Goal: Information Seeking & Learning: Learn about a topic

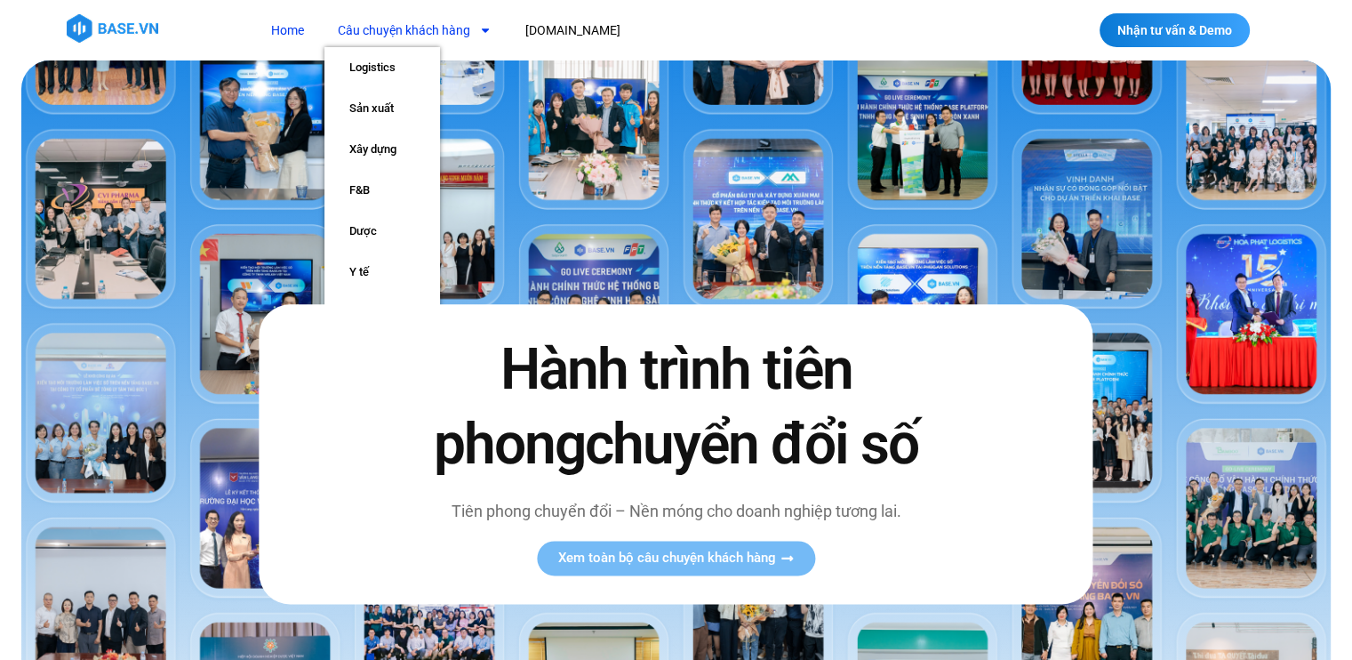
click at [405, 37] on link "Câu chuyện khách hàng" at bounding box center [415, 30] width 180 height 33
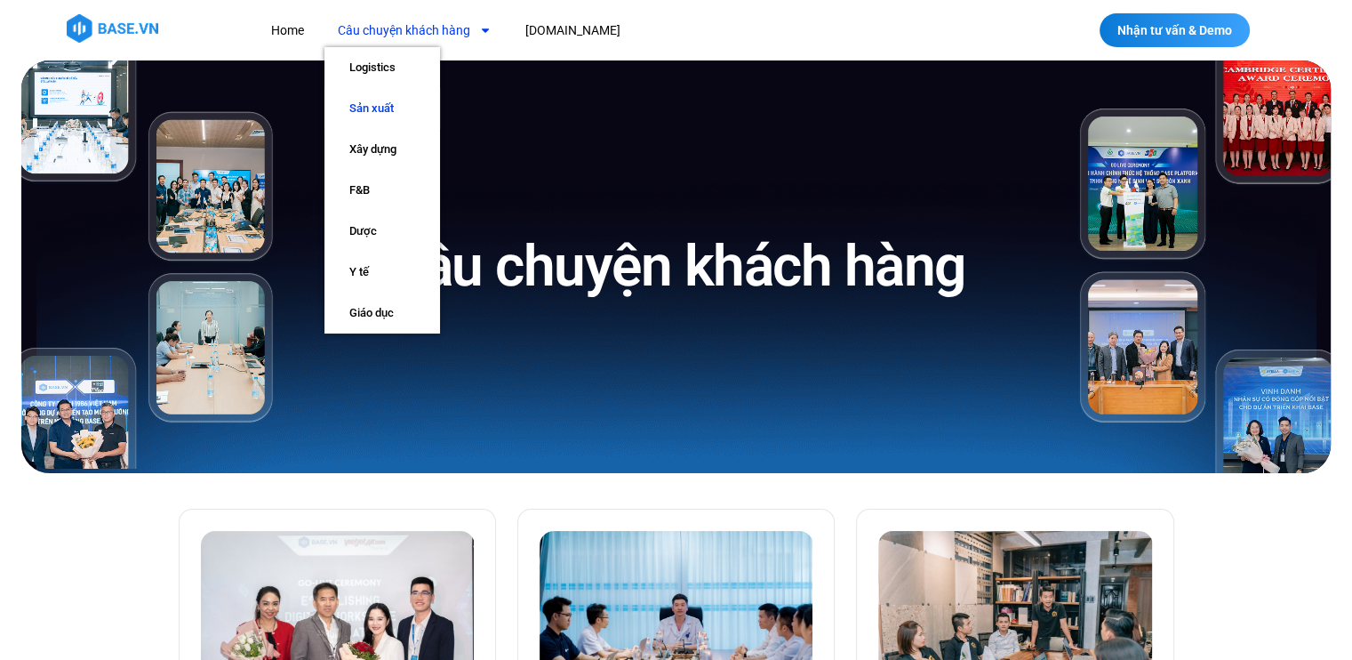
click at [377, 102] on link "Sản xuất" at bounding box center [383, 108] width 116 height 41
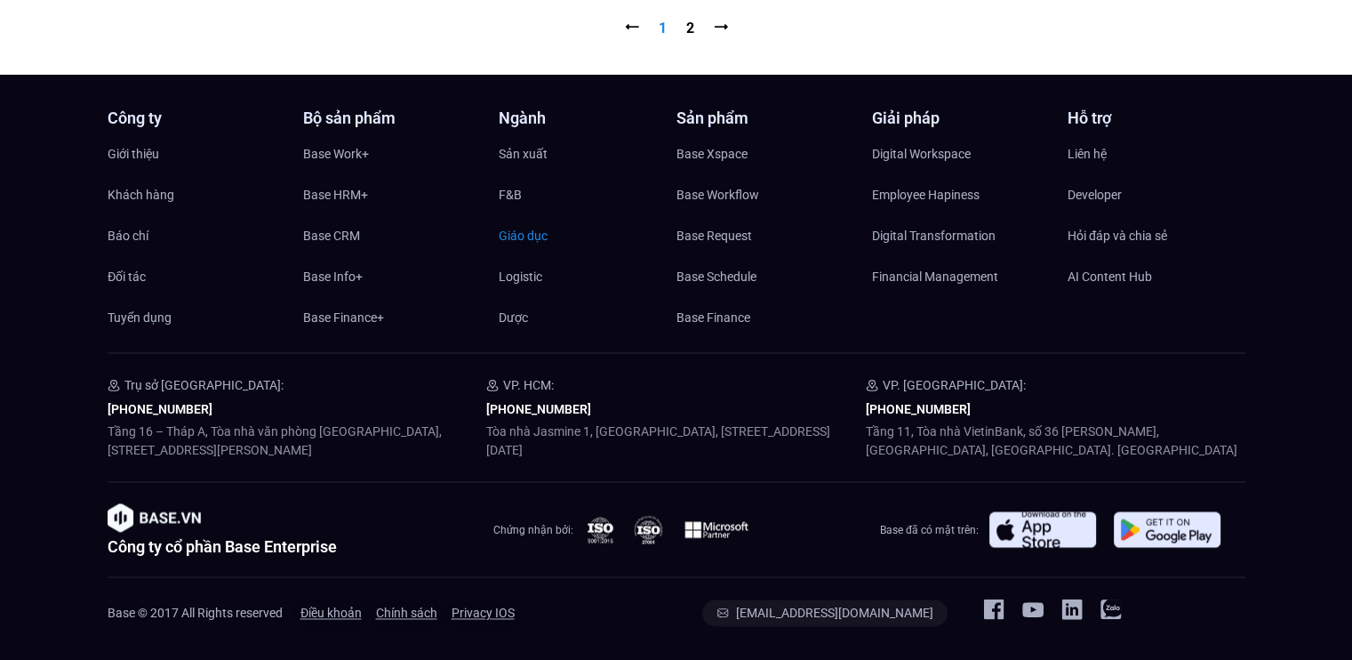
scroll to position [2271, 0]
click at [729, 156] on span "Base Xspace" at bounding box center [712, 153] width 71 height 27
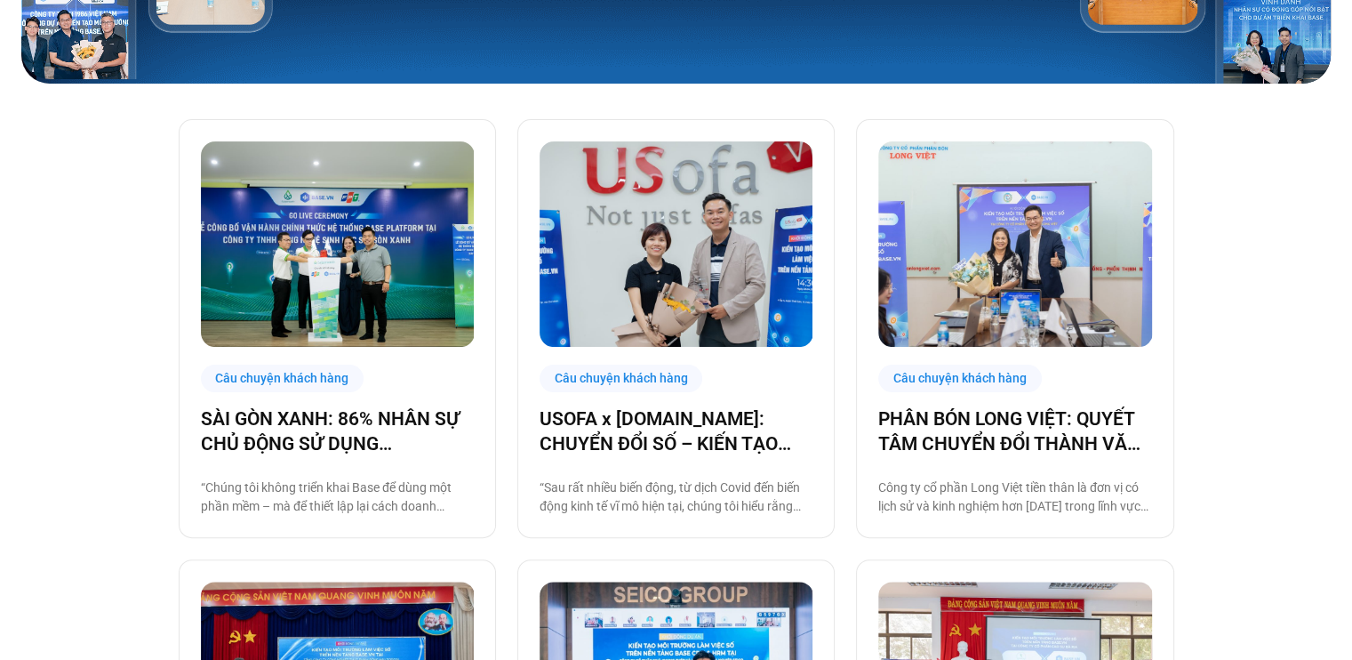
scroll to position [373, 0]
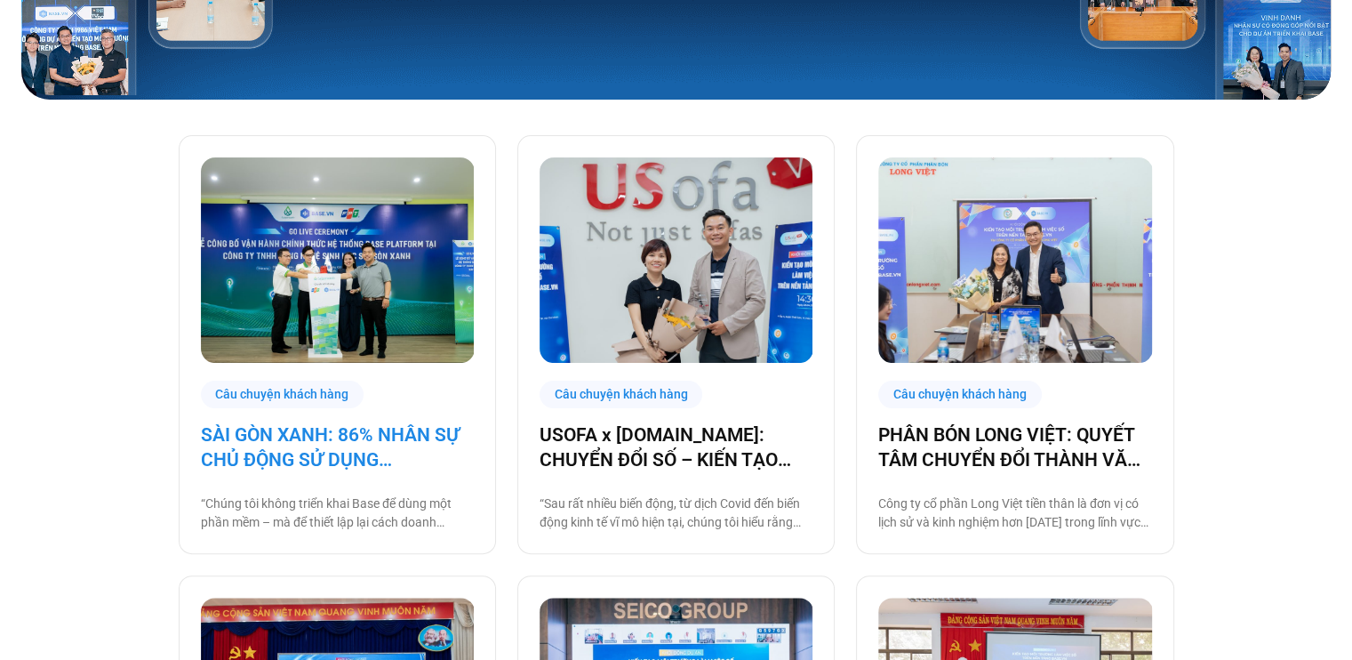
click at [371, 446] on link "SÀI GÒN XANH: 86% NHÂN SỰ CHỦ ĐỘNG SỬ DỤNG BASE.VN, ĐẶT NỀN MÓNG CHO MỘT HỆ SIN…" at bounding box center [337, 447] width 273 height 50
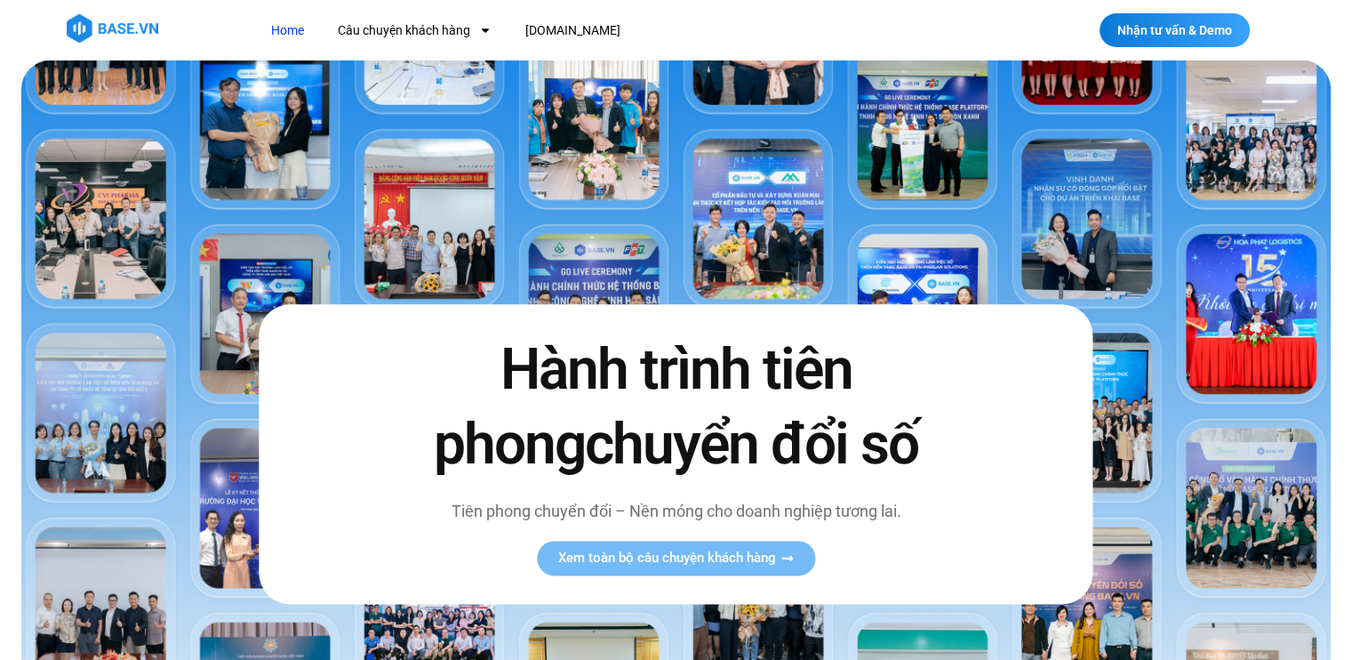
click at [285, 28] on link "Home" at bounding box center [288, 30] width 60 height 33
click at [546, 31] on link "[DOMAIN_NAME]" at bounding box center [573, 30] width 122 height 33
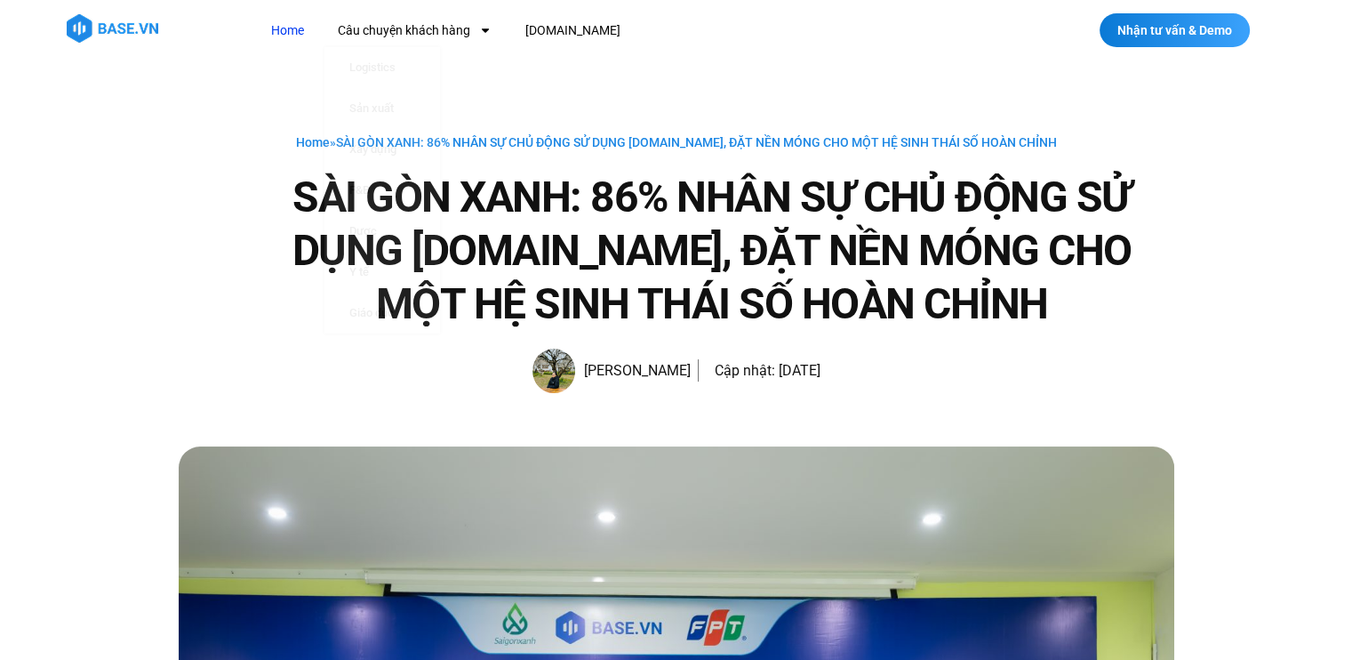
click at [287, 30] on link "Home" at bounding box center [288, 30] width 60 height 33
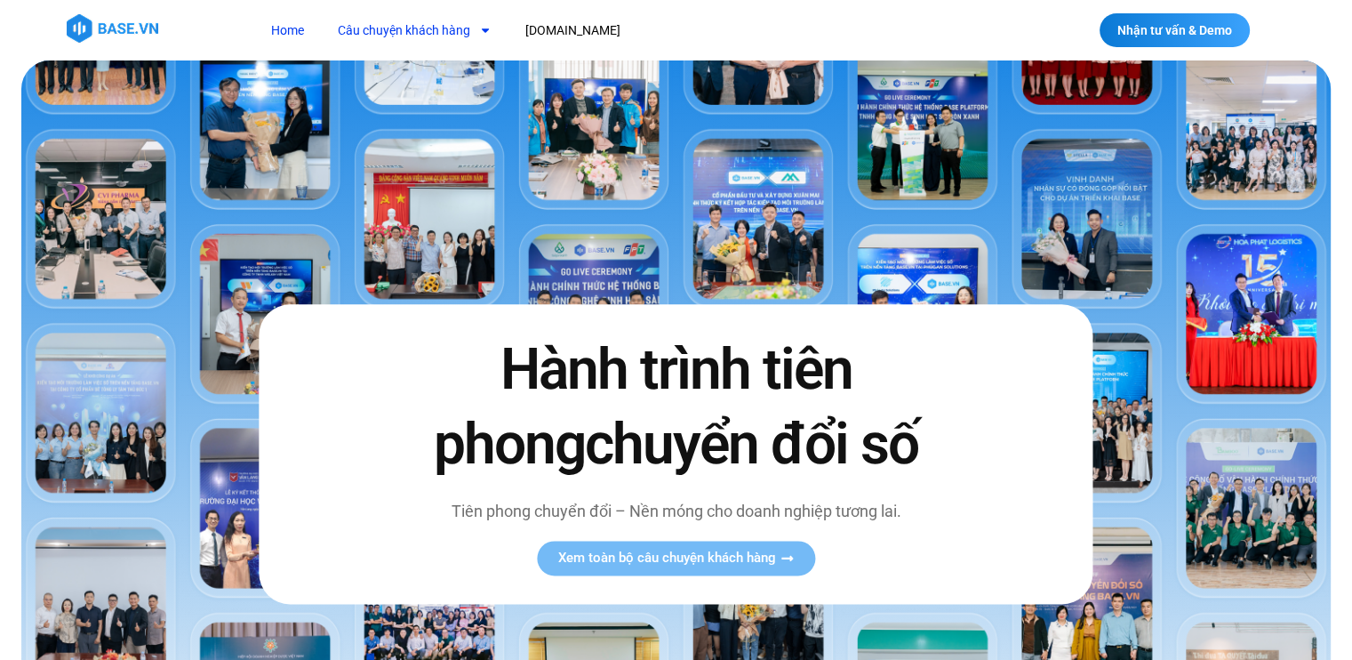
click at [406, 24] on link "Câu chuyện khách hàng" at bounding box center [415, 30] width 180 height 33
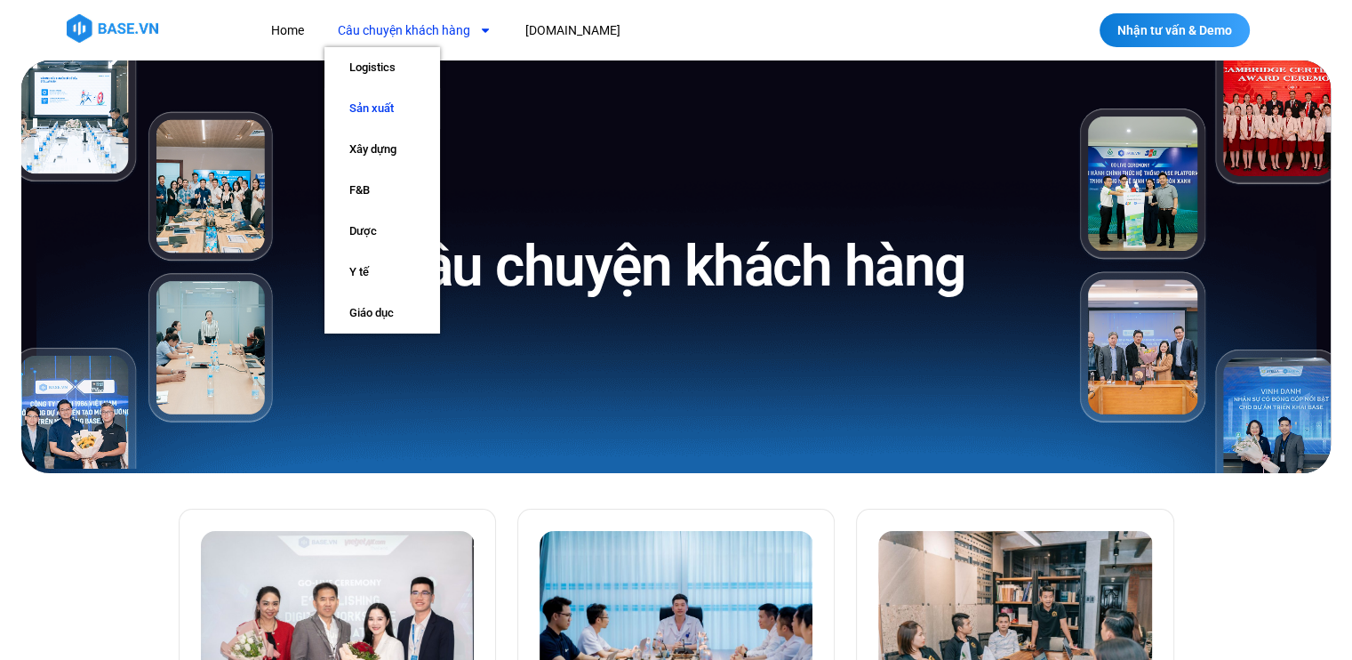
click at [373, 108] on link "Sản xuất" at bounding box center [383, 108] width 116 height 41
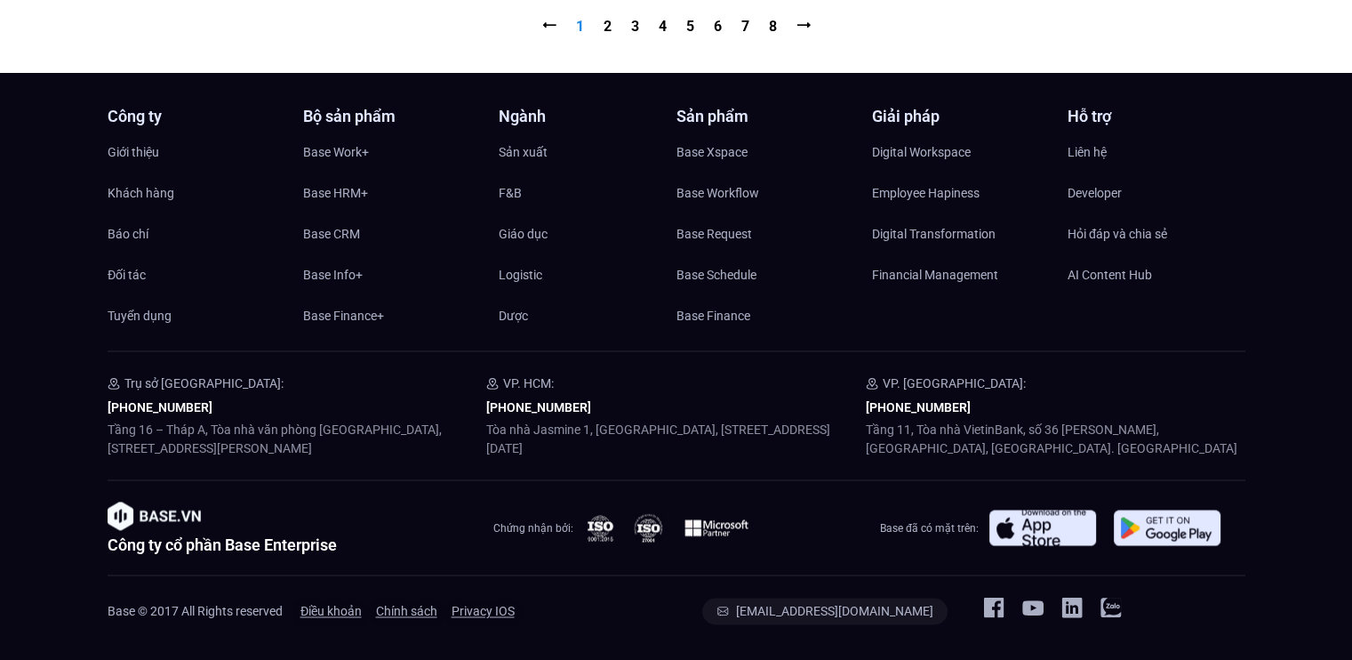
scroll to position [2665, 0]
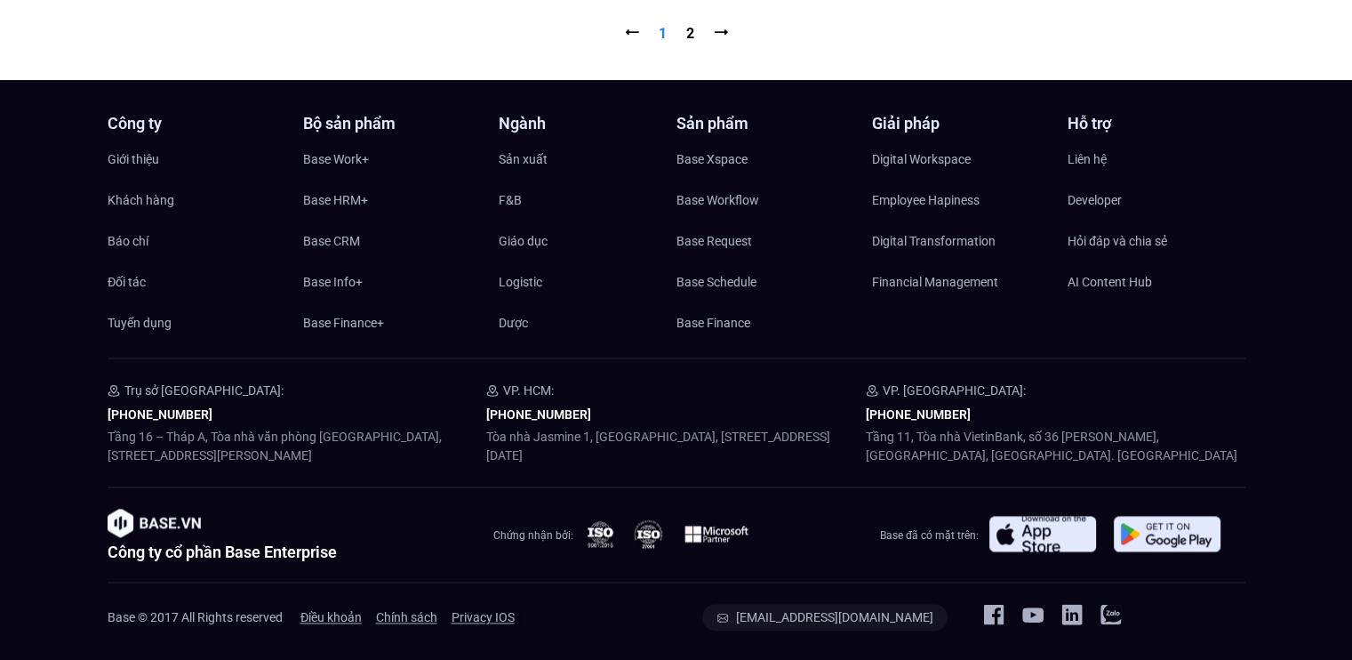
scroll to position [2271, 0]
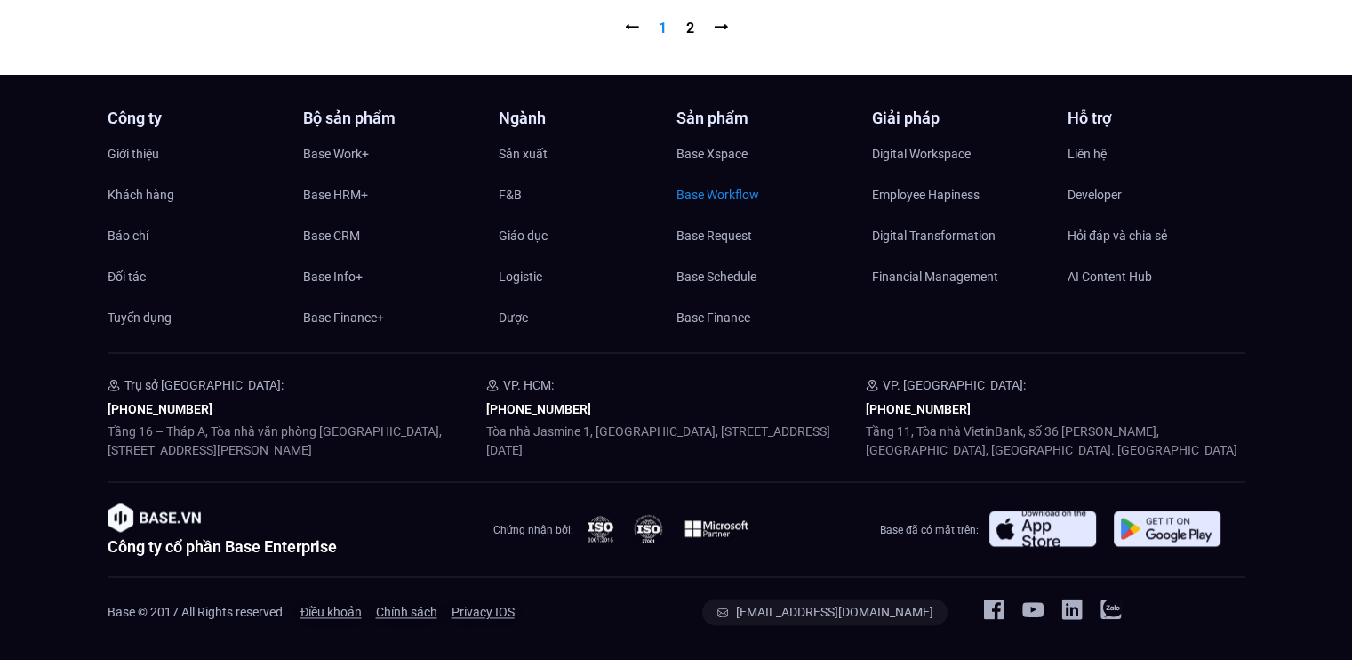
click at [727, 195] on span "Base Workflow" at bounding box center [718, 194] width 83 height 27
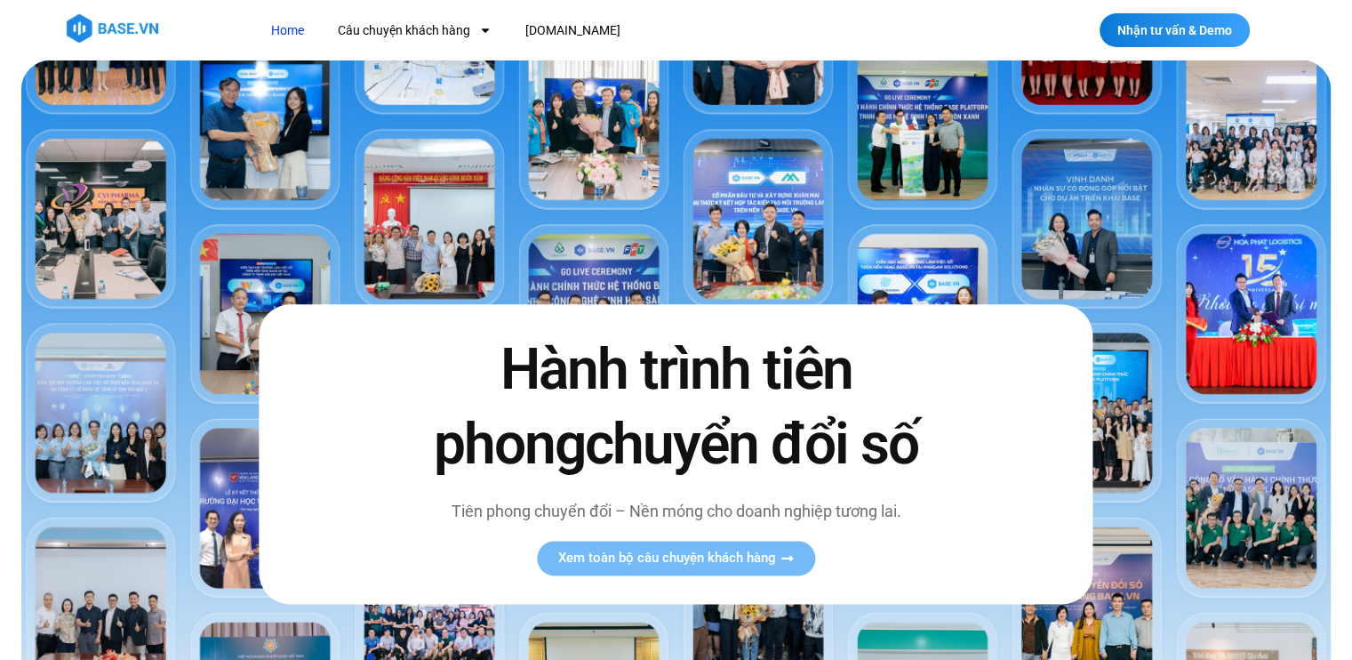
click at [289, 28] on link "Home" at bounding box center [288, 30] width 60 height 33
click at [531, 25] on link "[DOMAIN_NAME]" at bounding box center [573, 30] width 122 height 33
click at [390, 30] on link "Câu chuyện khách hàng" at bounding box center [415, 30] width 180 height 33
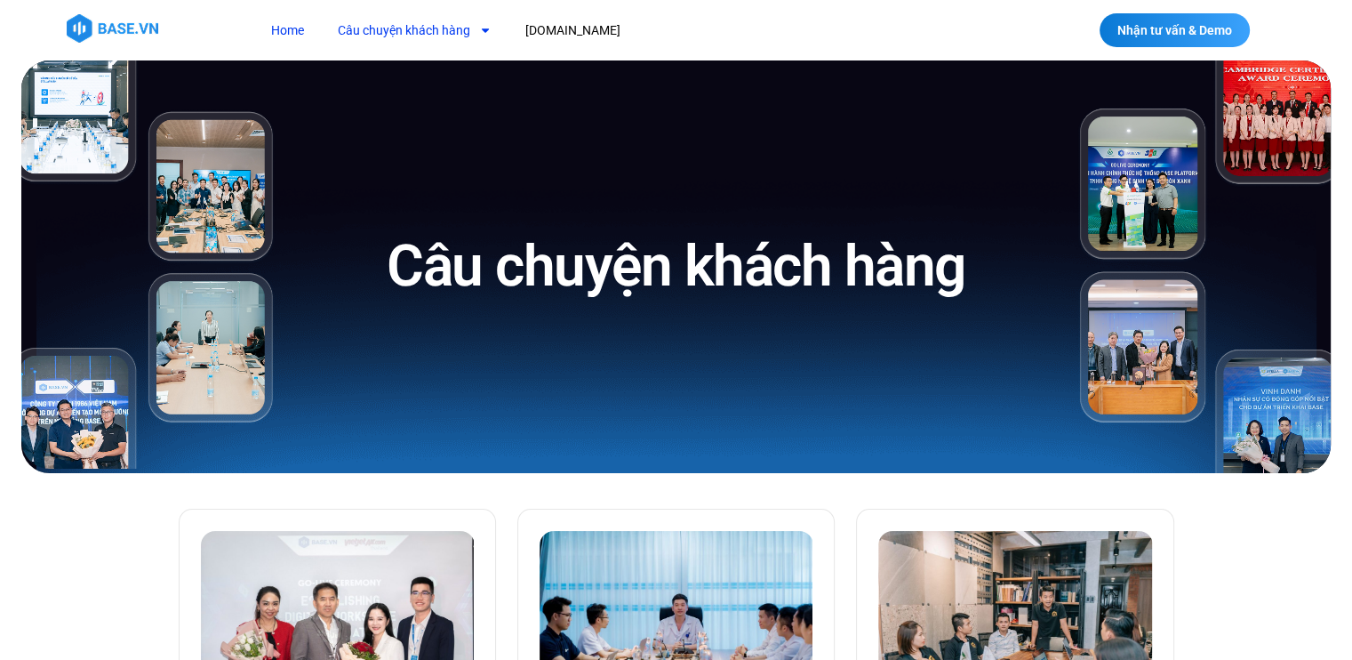
click at [288, 30] on link "Home" at bounding box center [288, 30] width 60 height 33
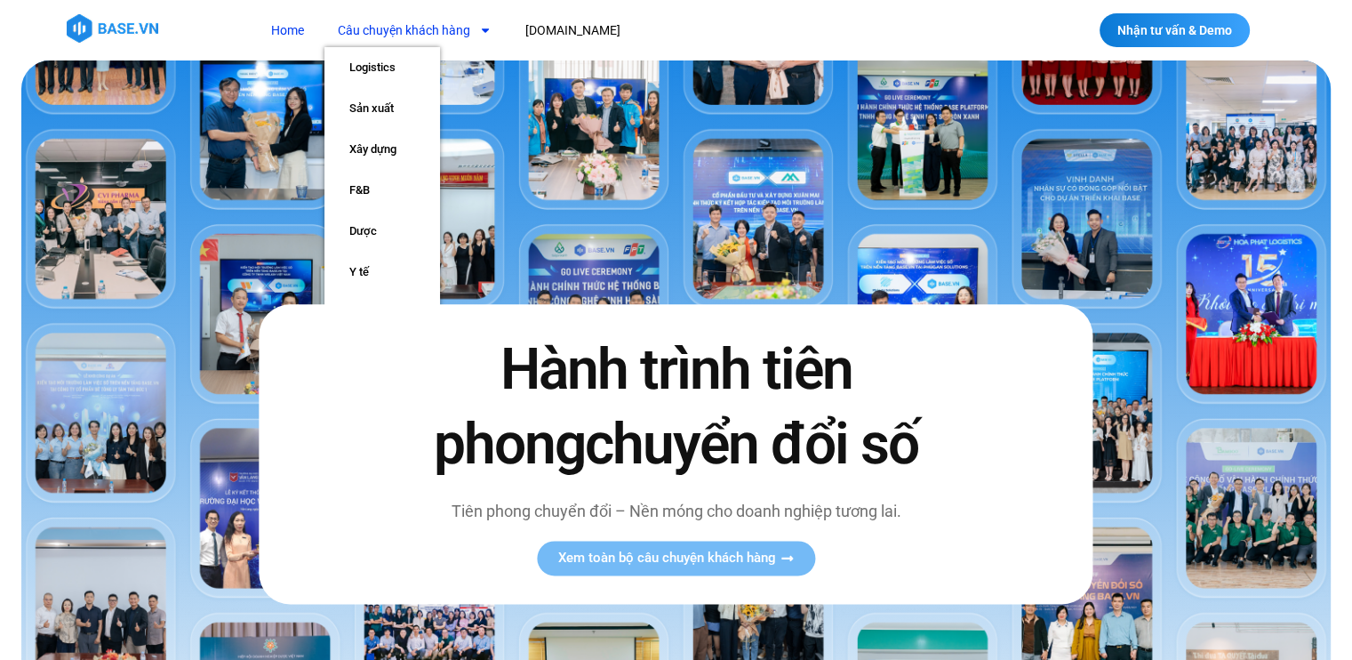
click at [430, 25] on link "Câu chuyện khách hàng" at bounding box center [415, 30] width 180 height 33
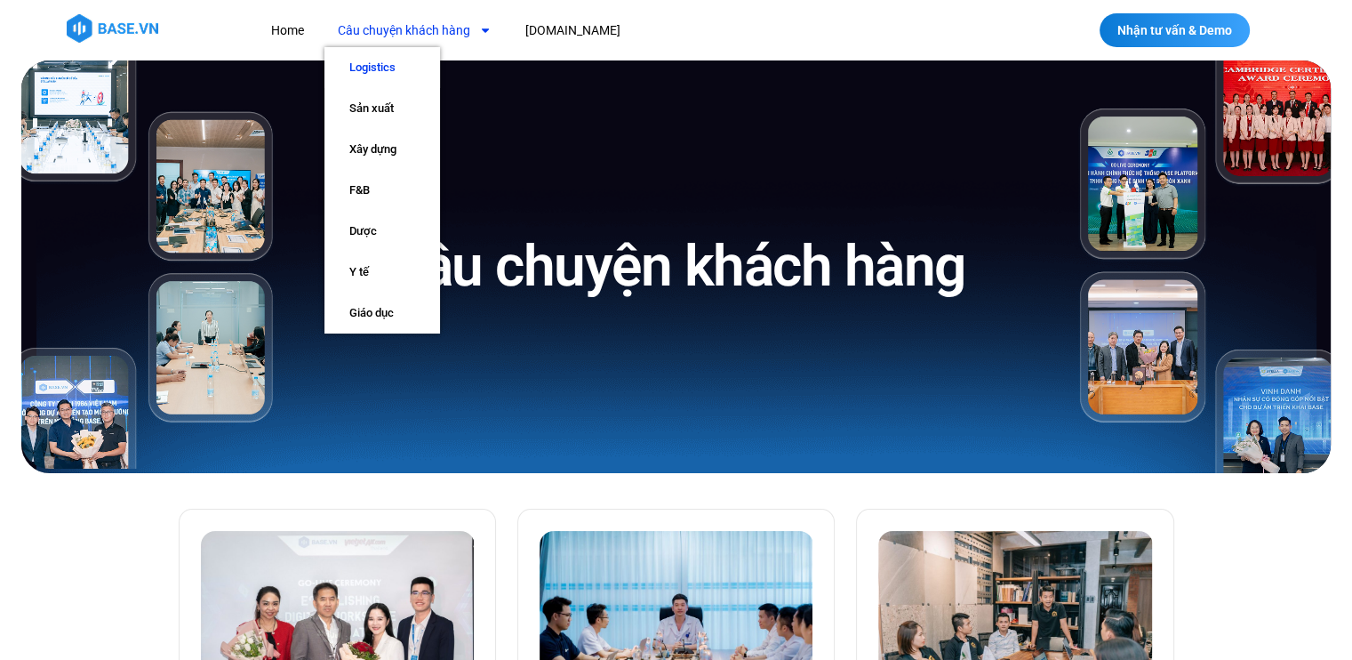
click at [378, 67] on link "Logistics" at bounding box center [383, 67] width 116 height 41
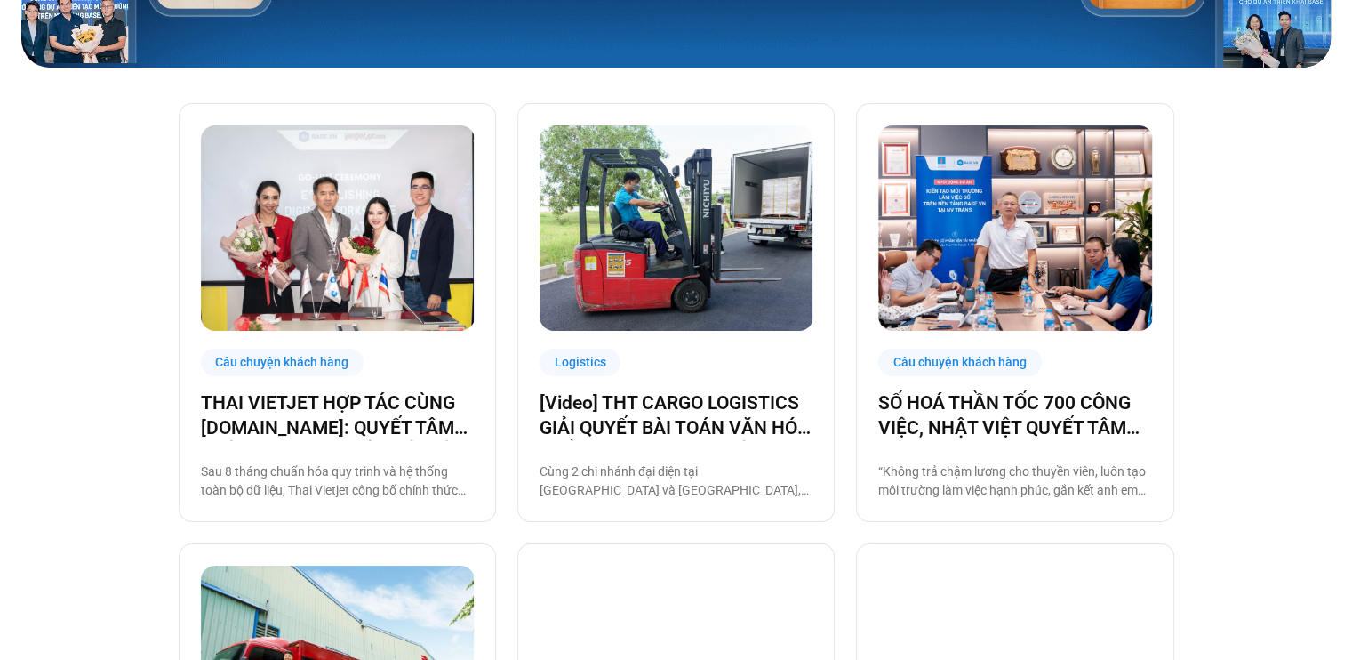
scroll to position [386, 0]
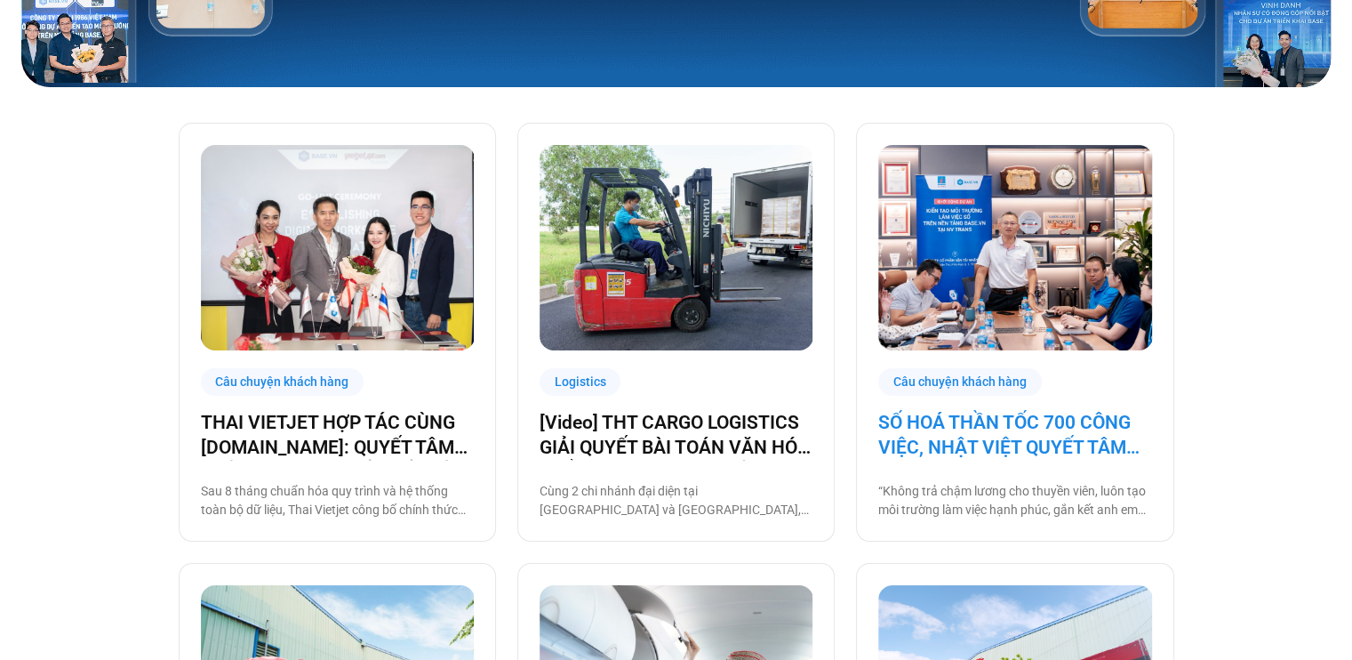
click at [973, 438] on link "SỐ HOÁ THẦN TỐC 700 CÔNG VIỆC, NHẬT VIỆT QUYẾT TÂM “GẮN KẾT TÀU – BỜ”" at bounding box center [1014, 435] width 273 height 50
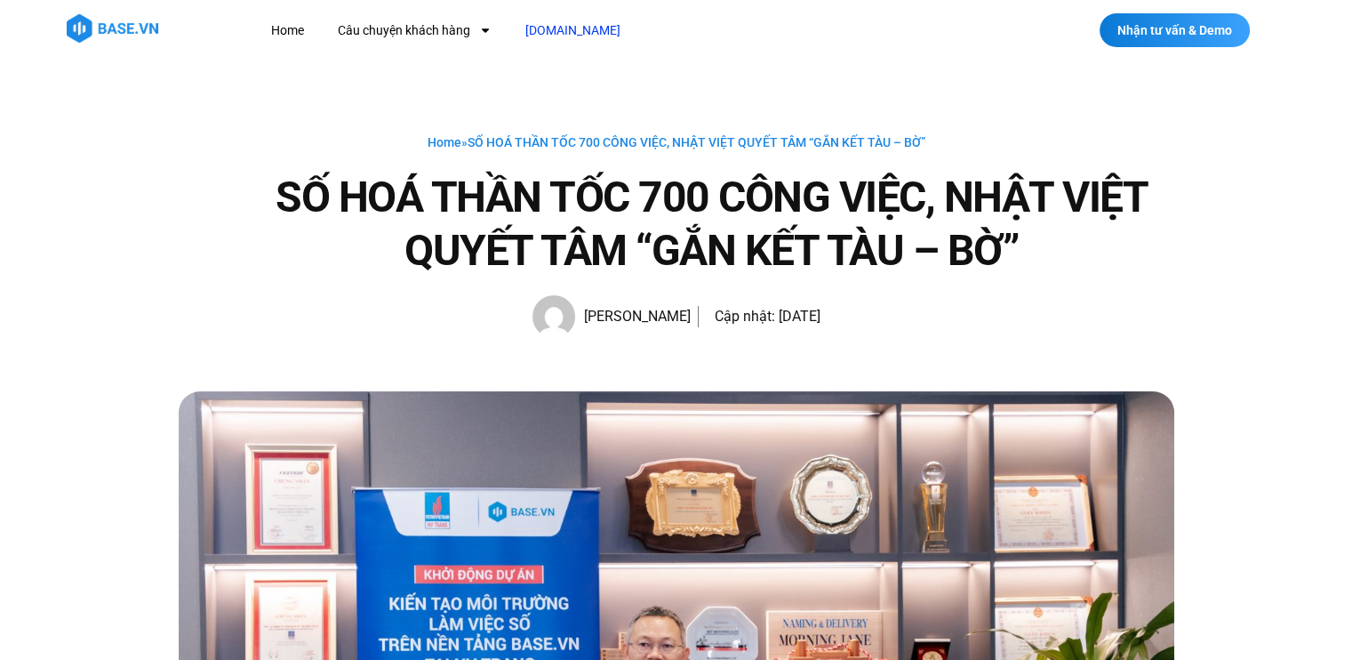
click at [541, 27] on link "[DOMAIN_NAME]" at bounding box center [573, 30] width 122 height 33
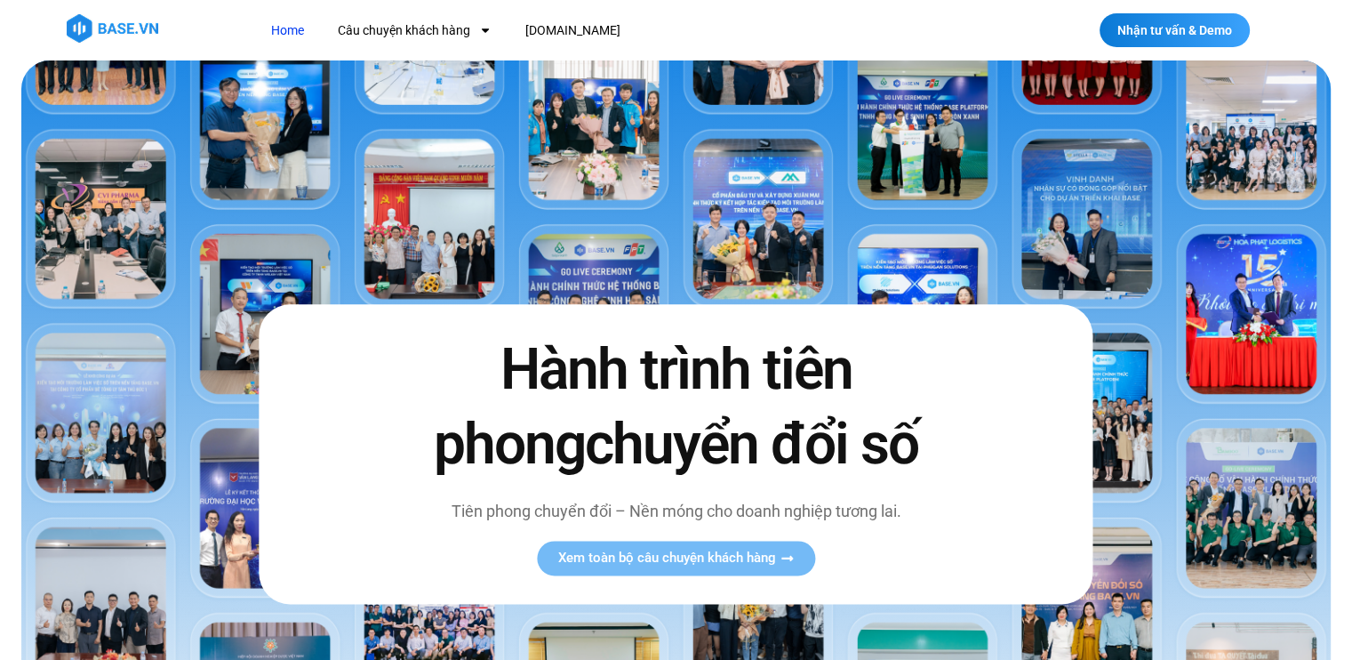
click at [289, 31] on link "Home" at bounding box center [288, 30] width 60 height 33
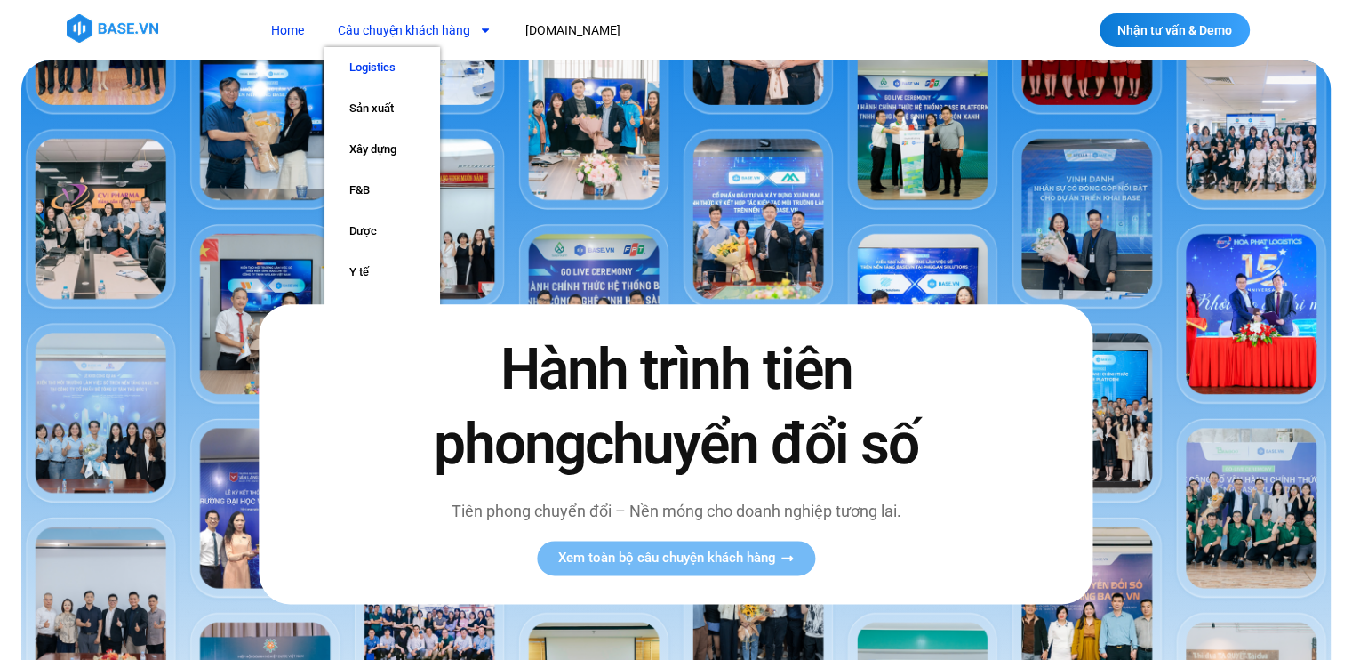
click at [381, 68] on link "Logistics" at bounding box center [383, 67] width 116 height 41
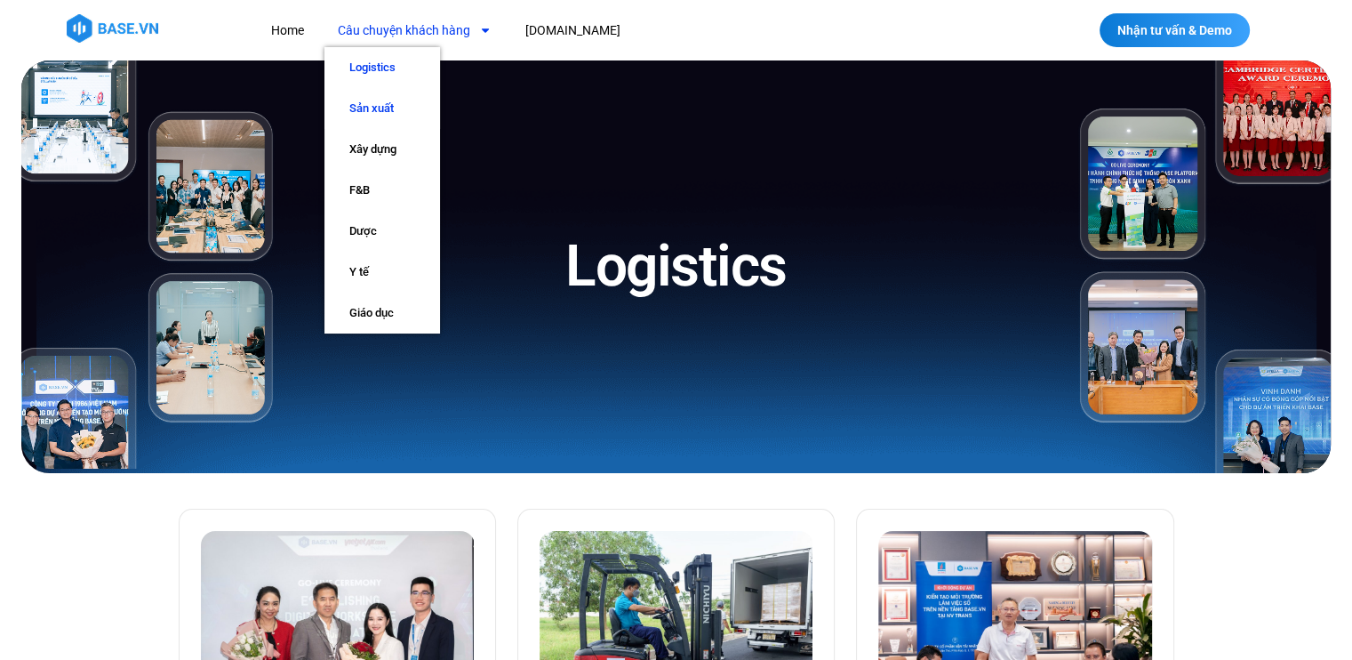
click at [370, 109] on link "Sản xuất" at bounding box center [383, 108] width 116 height 41
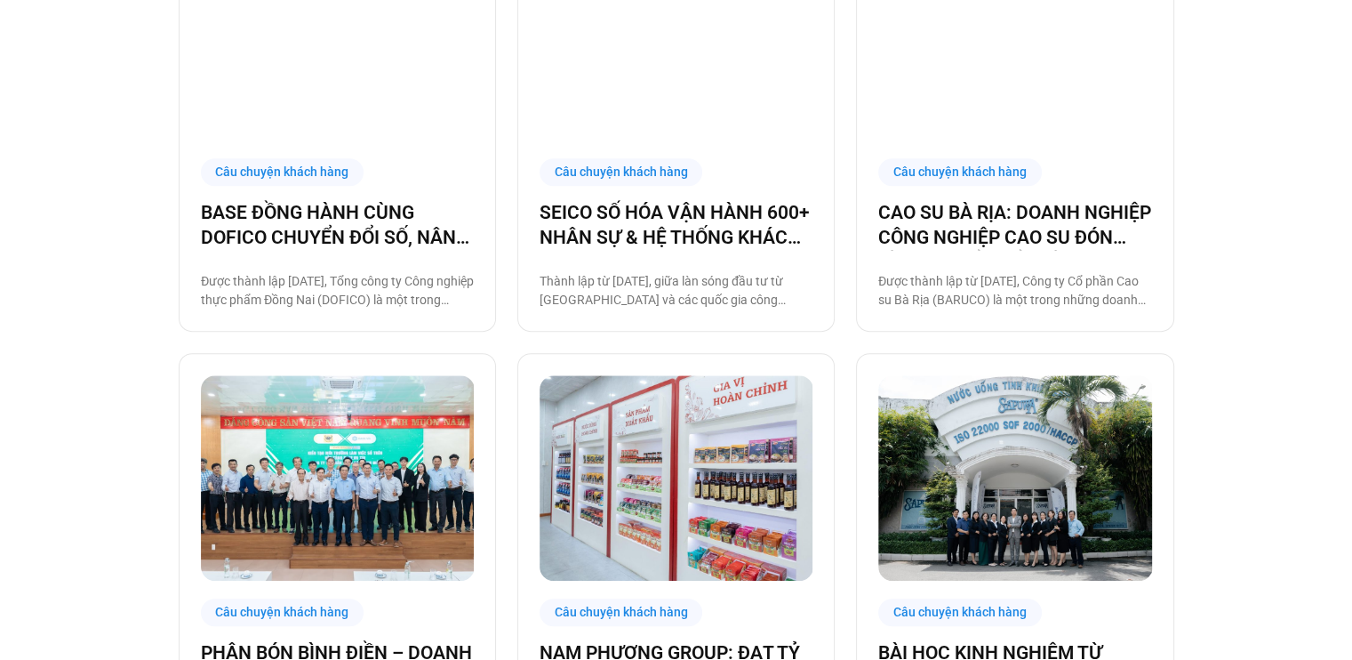
scroll to position [1049, 0]
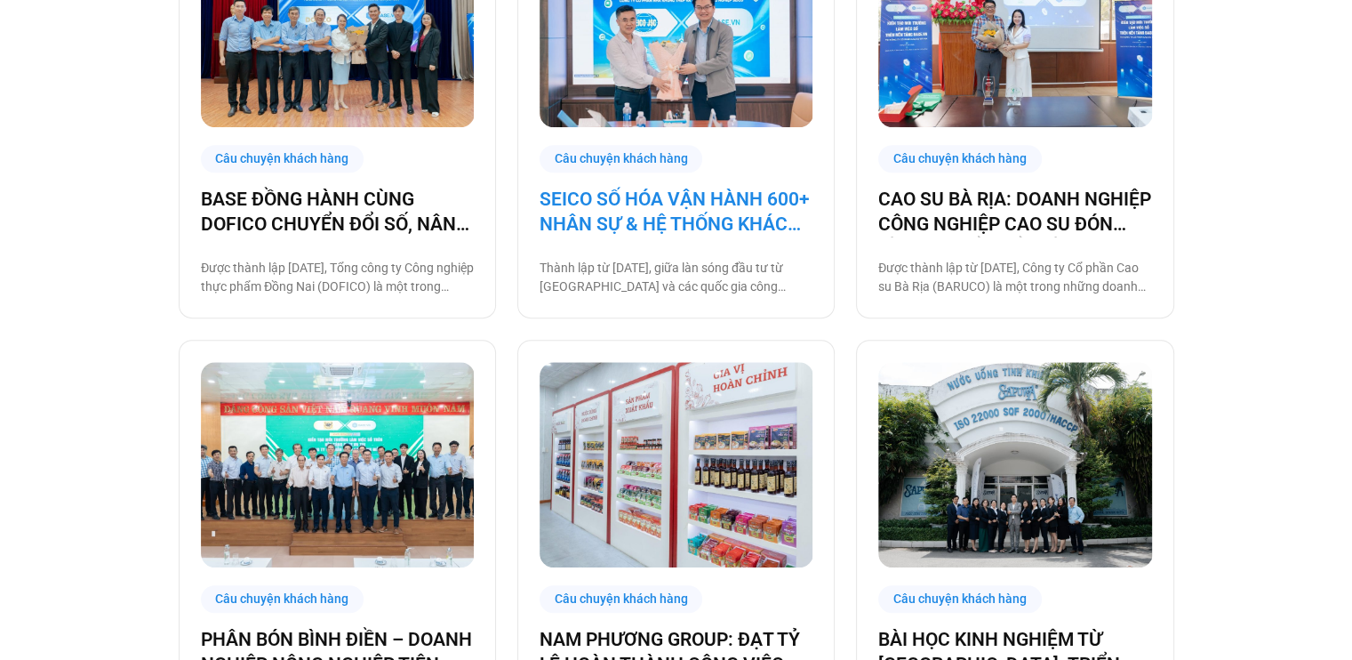
click at [689, 213] on link "SEICO SỐ HÓA VẬN HÀNH 600+ NHÂN SỰ & HỆ THỐNG KHÁCH HÀNG CÙNG [DOMAIN_NAME]" at bounding box center [676, 212] width 273 height 50
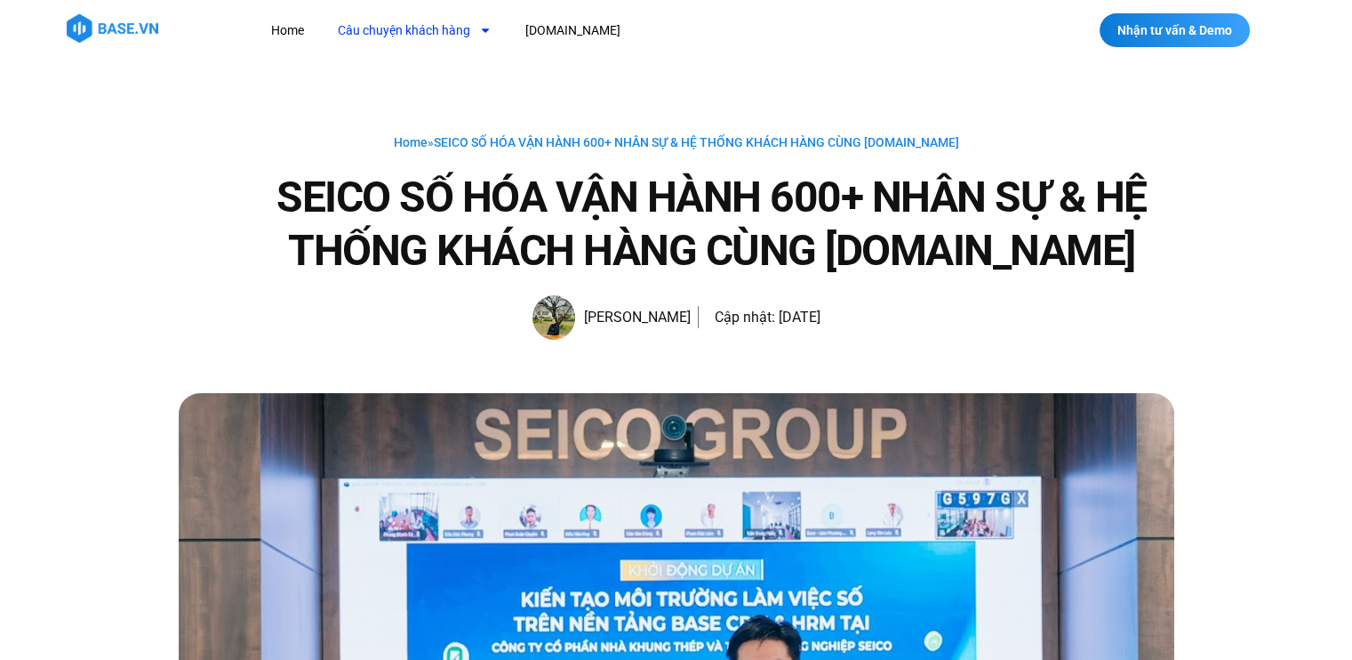
click at [386, 24] on link "Câu chuyện khách hàng" at bounding box center [415, 30] width 180 height 33
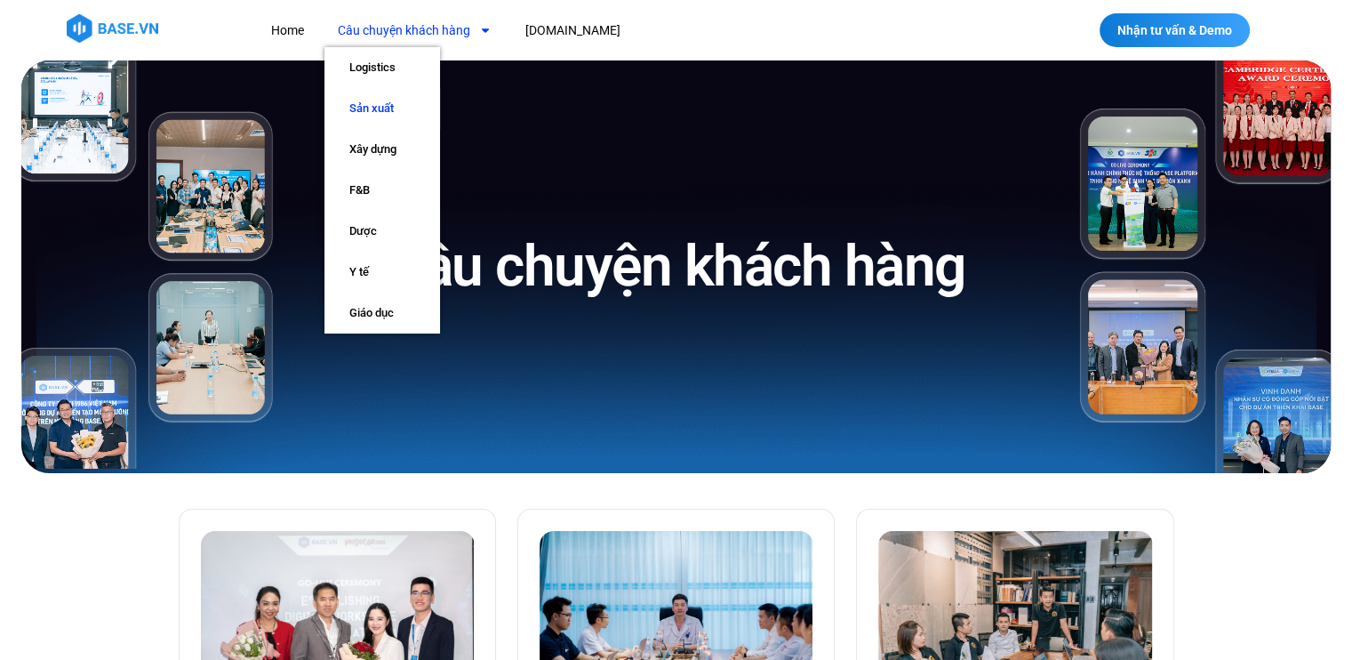
click at [363, 113] on link "Sản xuất" at bounding box center [383, 108] width 116 height 41
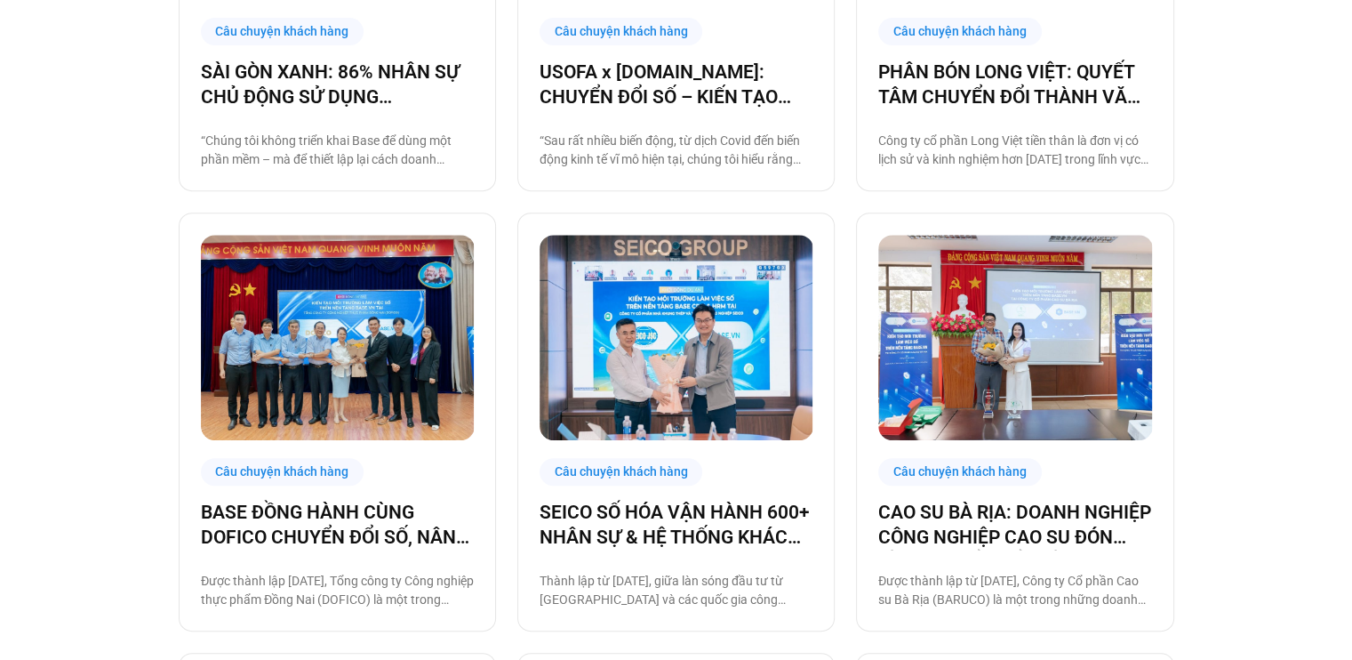
scroll to position [747, 0]
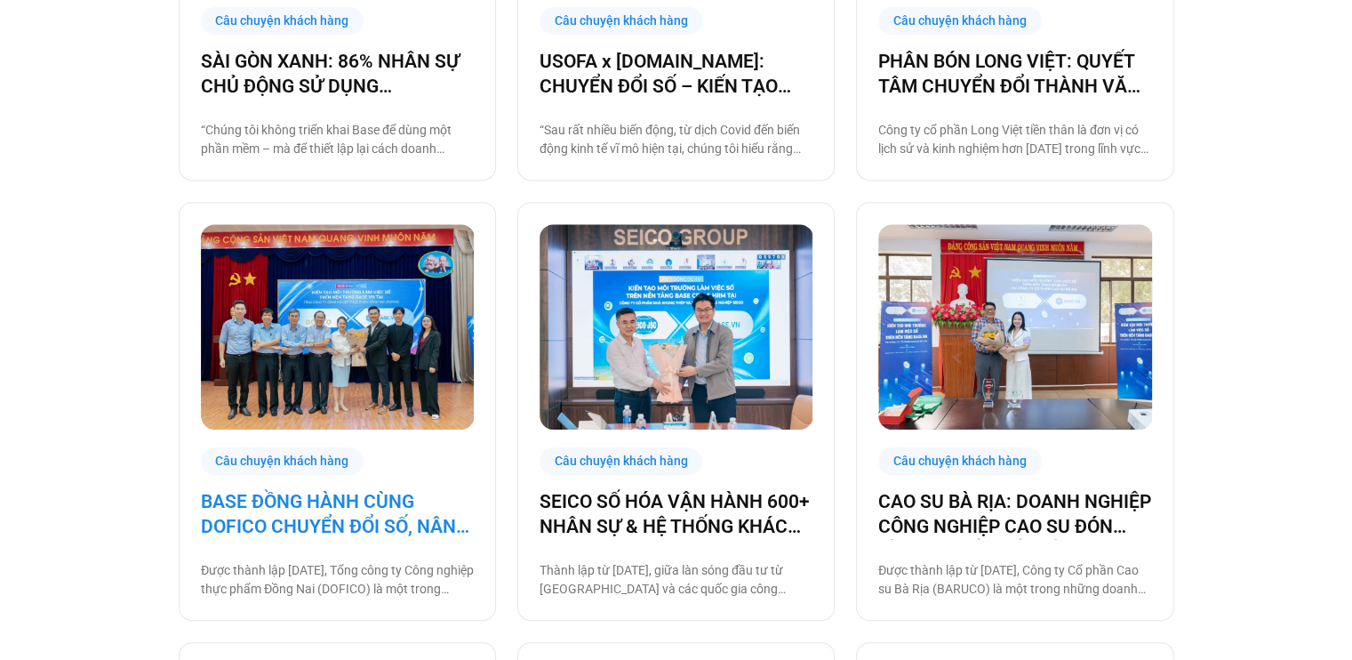
click at [303, 519] on link "BASE ĐỒNG HÀNH CÙNG DOFICO CHUYỂN ĐỔI SỐ, NÂNG CAO VỊ THẾ DOANH NGHIỆP VIỆT" at bounding box center [337, 514] width 273 height 50
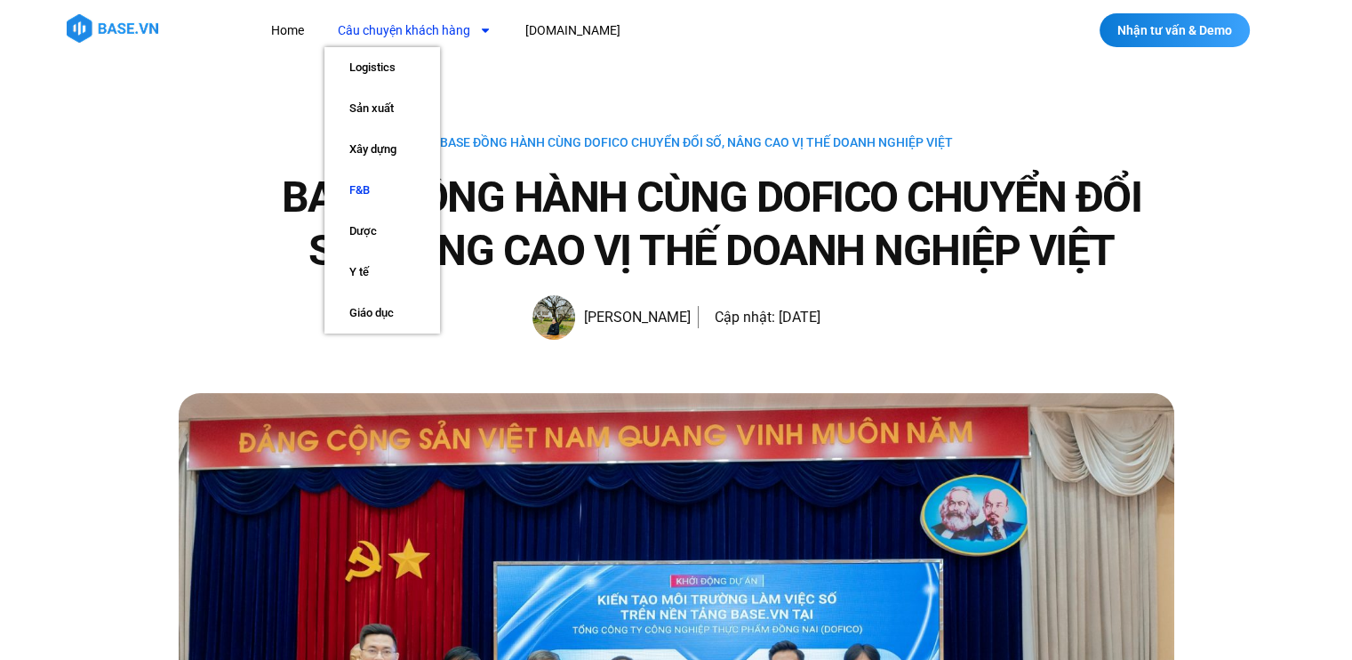
click at [356, 191] on link "F&B" at bounding box center [383, 190] width 116 height 41
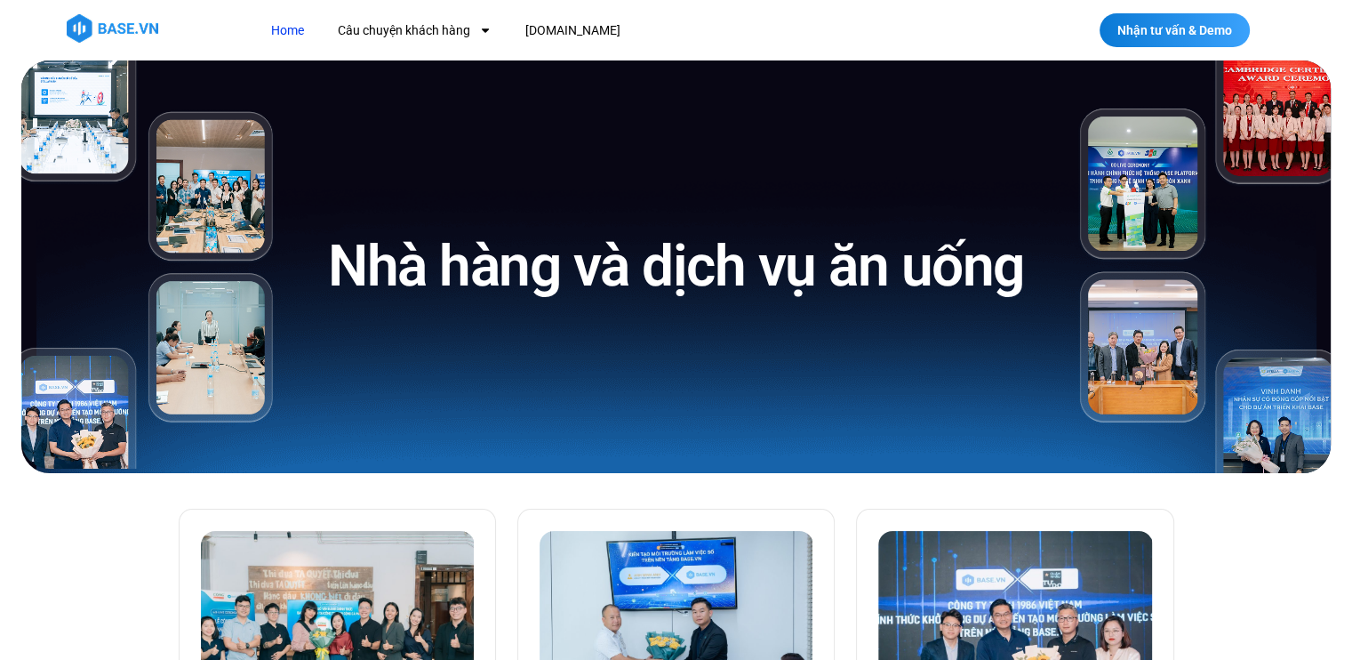
click at [285, 36] on link "Home" at bounding box center [288, 30] width 60 height 33
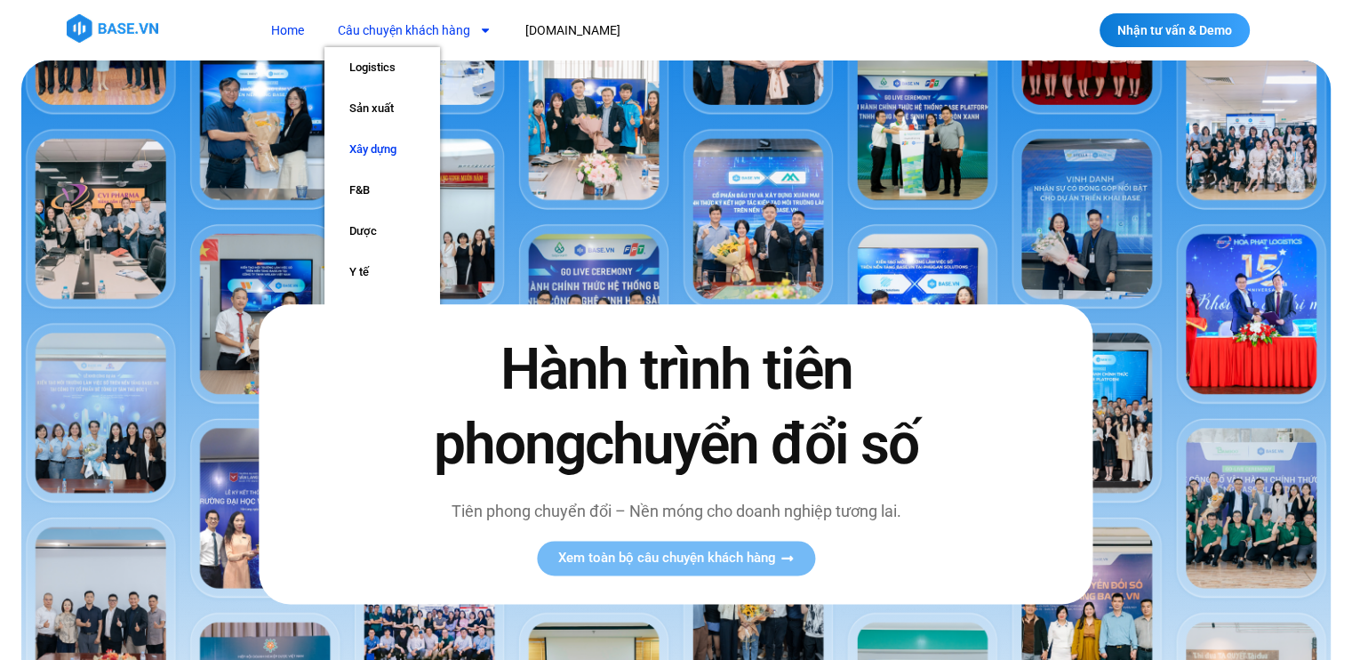
click at [372, 152] on link "Xây dựng" at bounding box center [383, 149] width 116 height 41
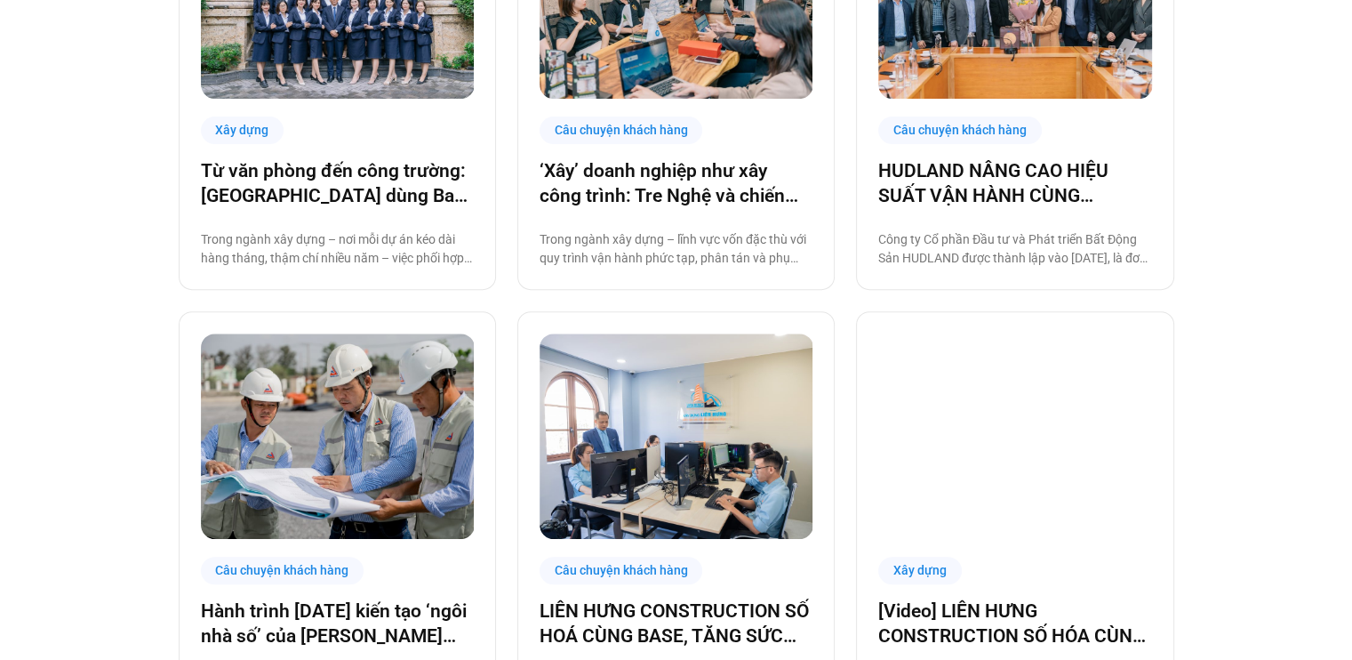
scroll to position [588, 0]
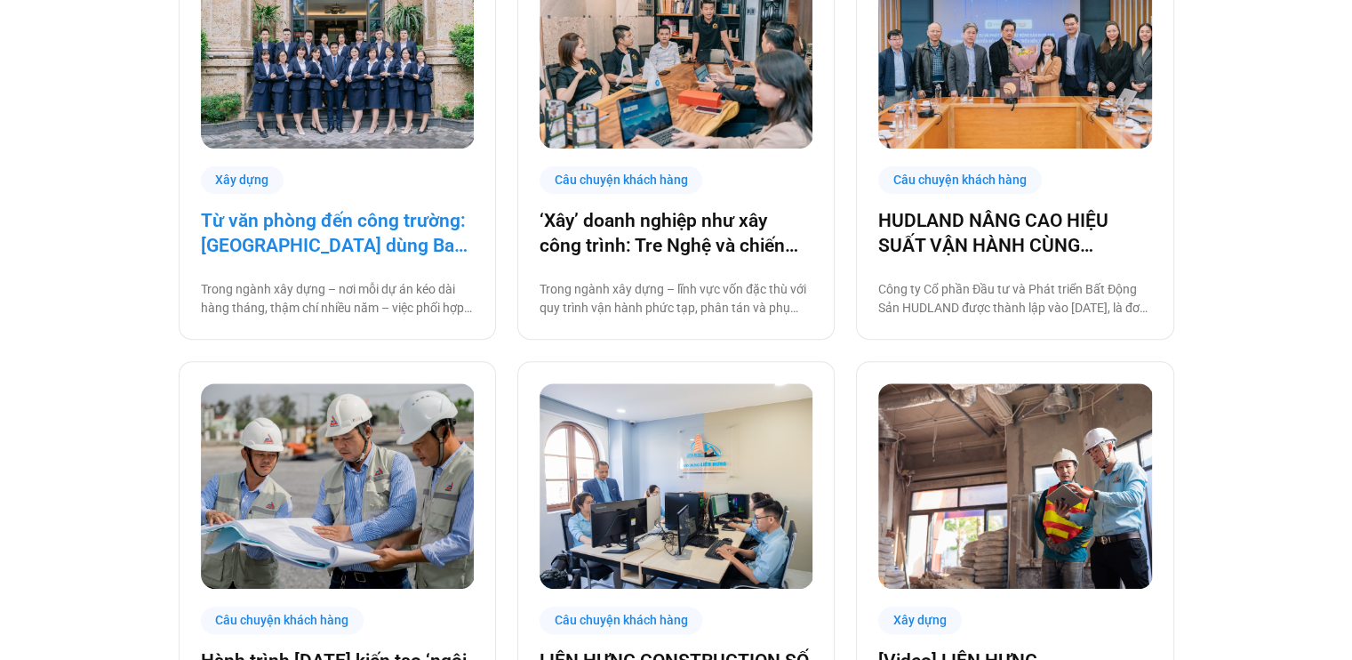
click at [330, 245] on link "Từ văn phòng đến công trường: [GEOGRAPHIC_DATA] dùng Base số hóa hệ thống quản …" at bounding box center [337, 233] width 273 height 50
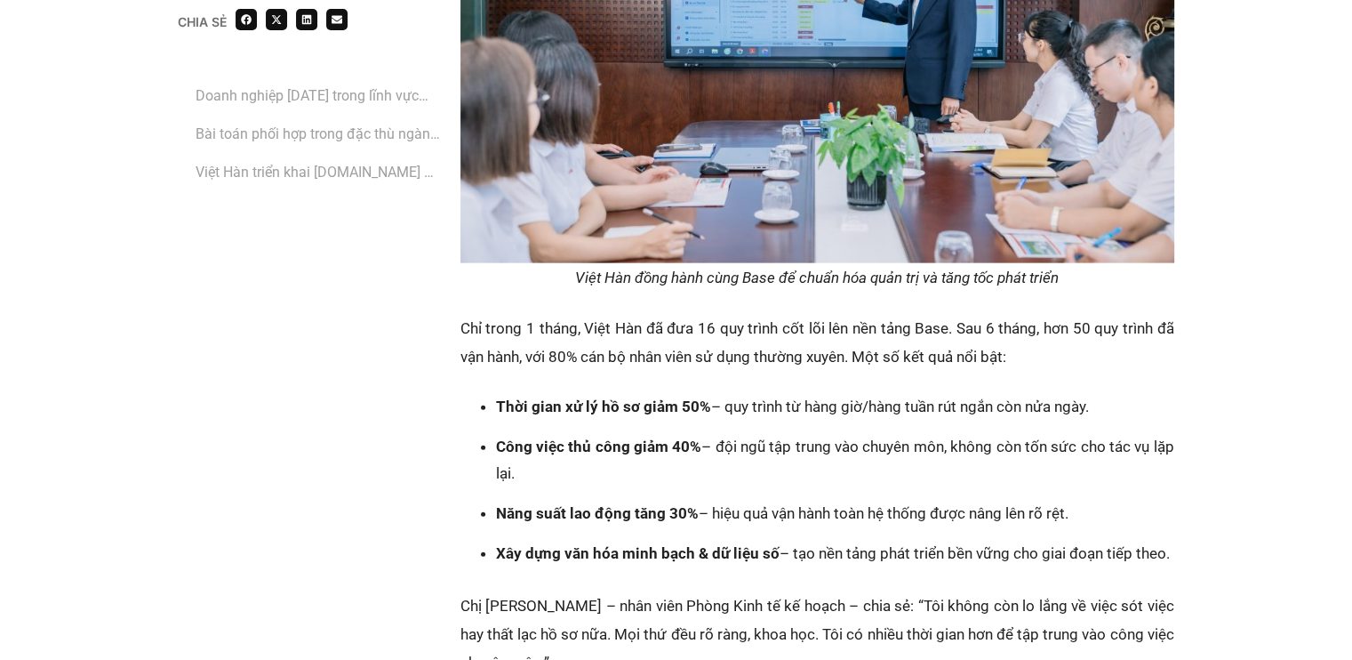
scroll to position [4033, 0]
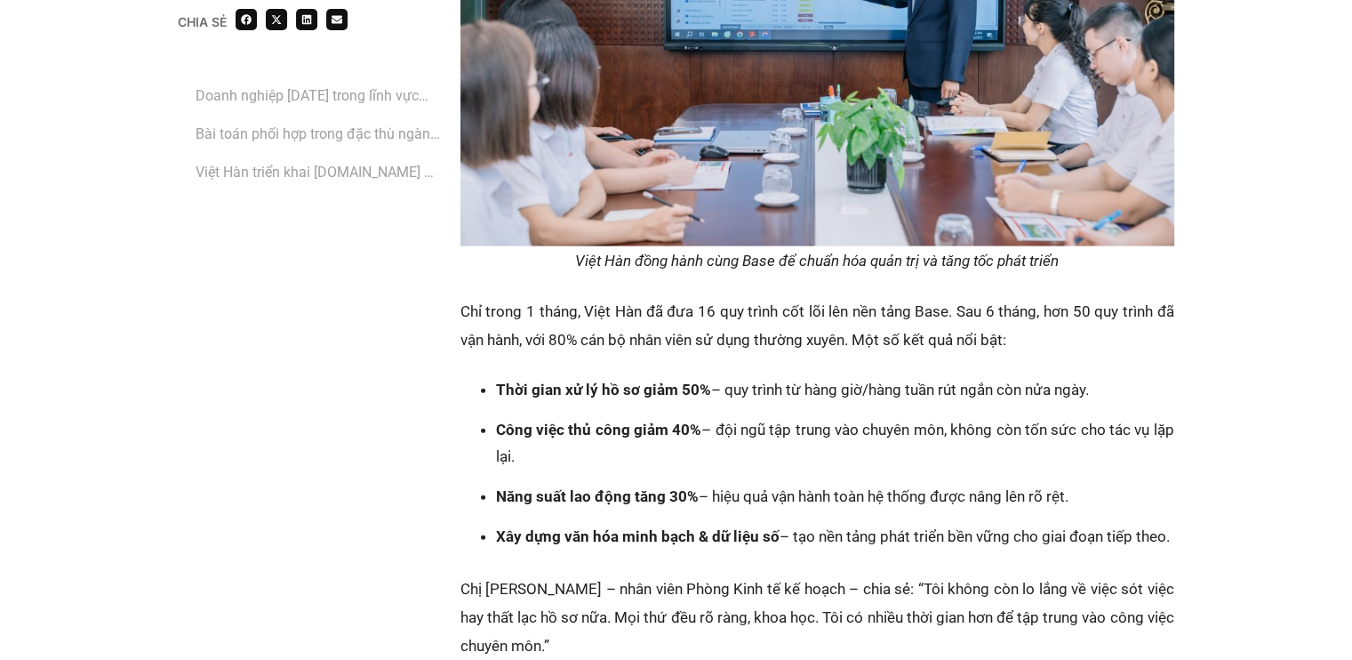
drag, startPoint x: 1350, startPoint y: 412, endPoint x: 1365, endPoint y: 430, distance: 24.0
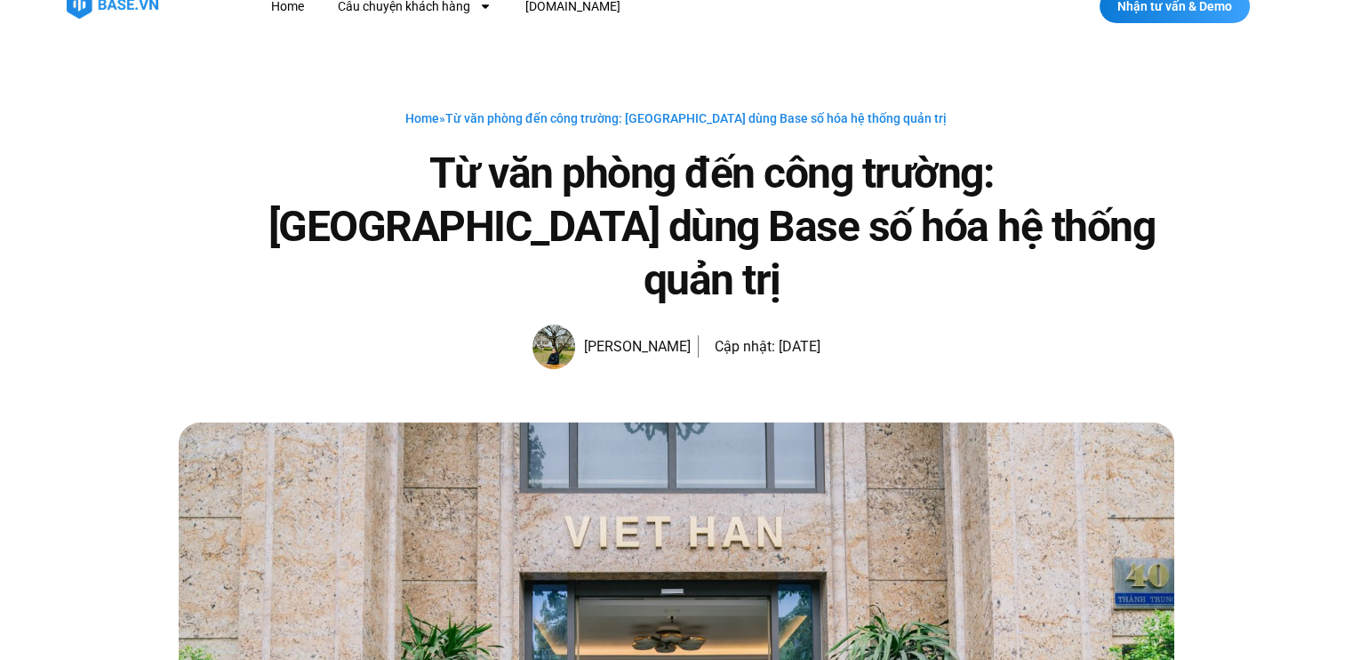
scroll to position [0, 0]
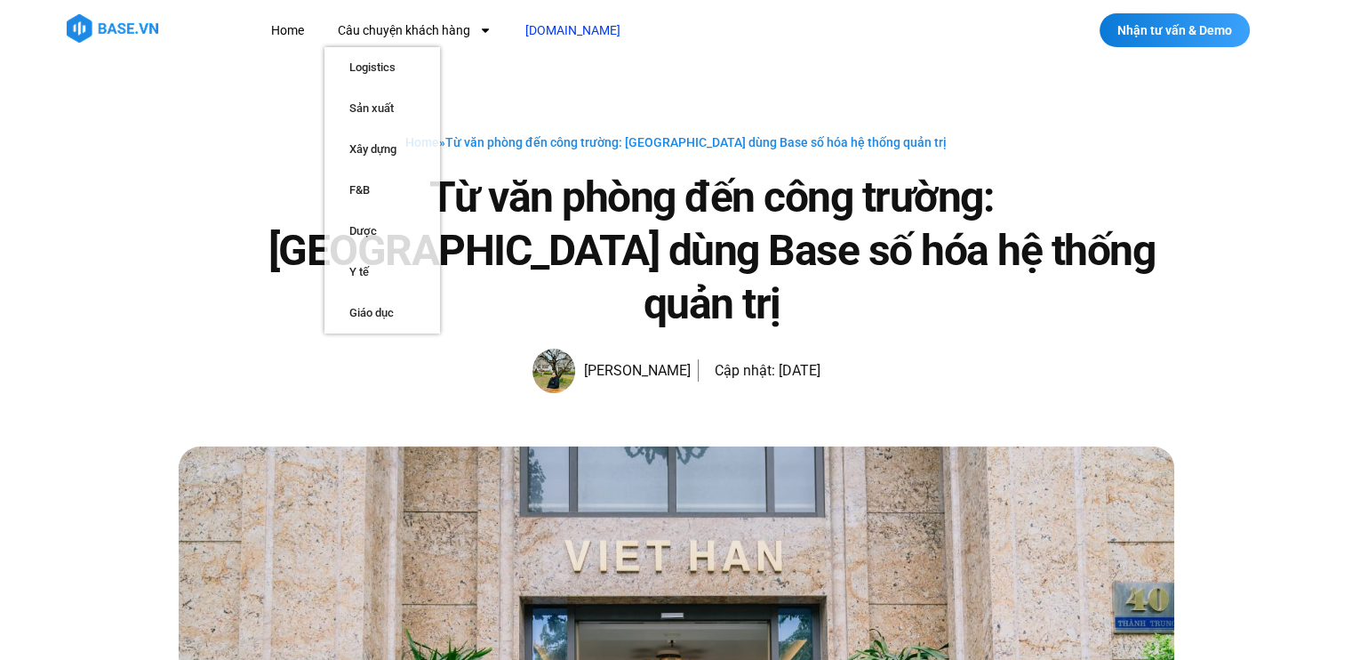
click at [541, 24] on link "[DOMAIN_NAME]" at bounding box center [573, 30] width 122 height 33
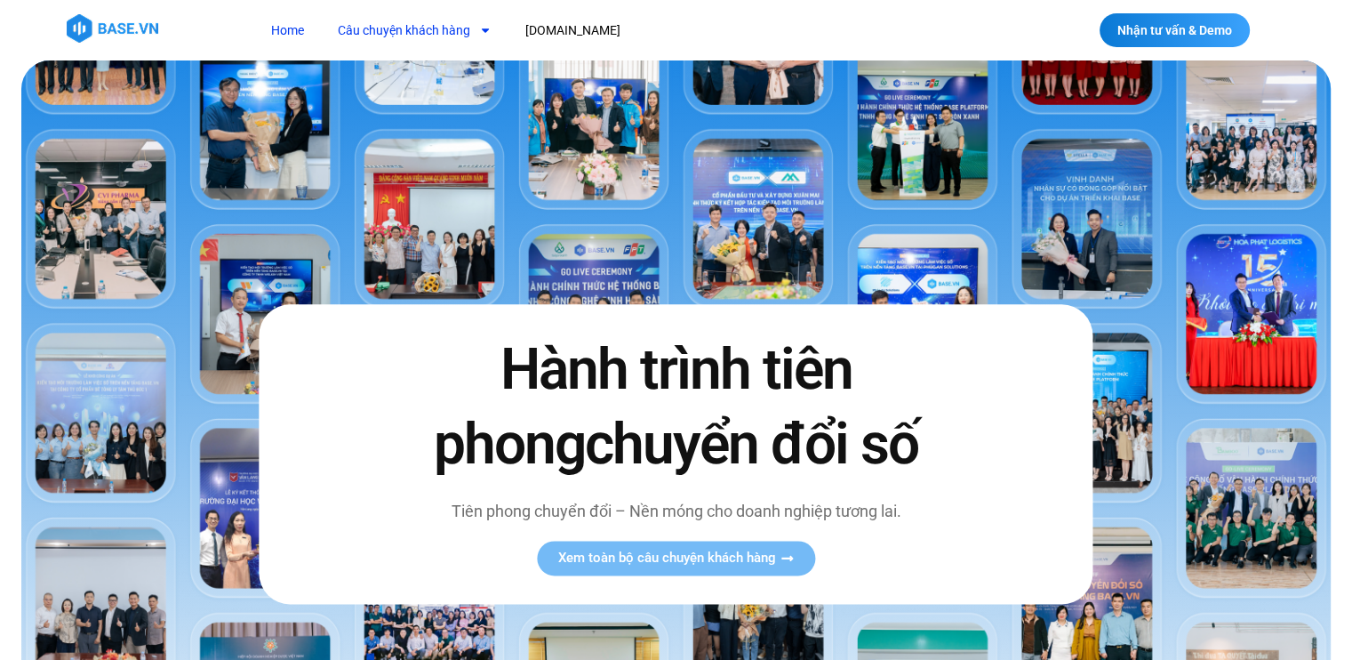
click at [401, 28] on link "Câu chuyện khách hàng" at bounding box center [415, 30] width 180 height 33
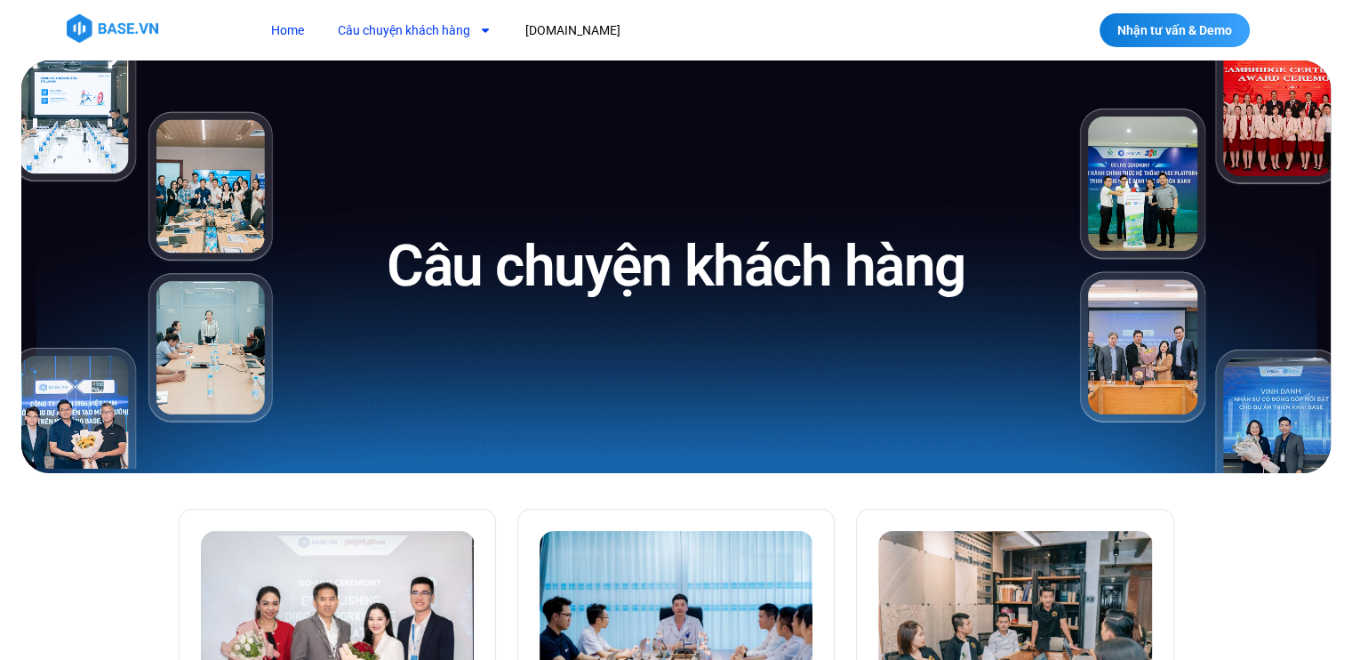
click at [292, 28] on link "Home" at bounding box center [288, 30] width 60 height 33
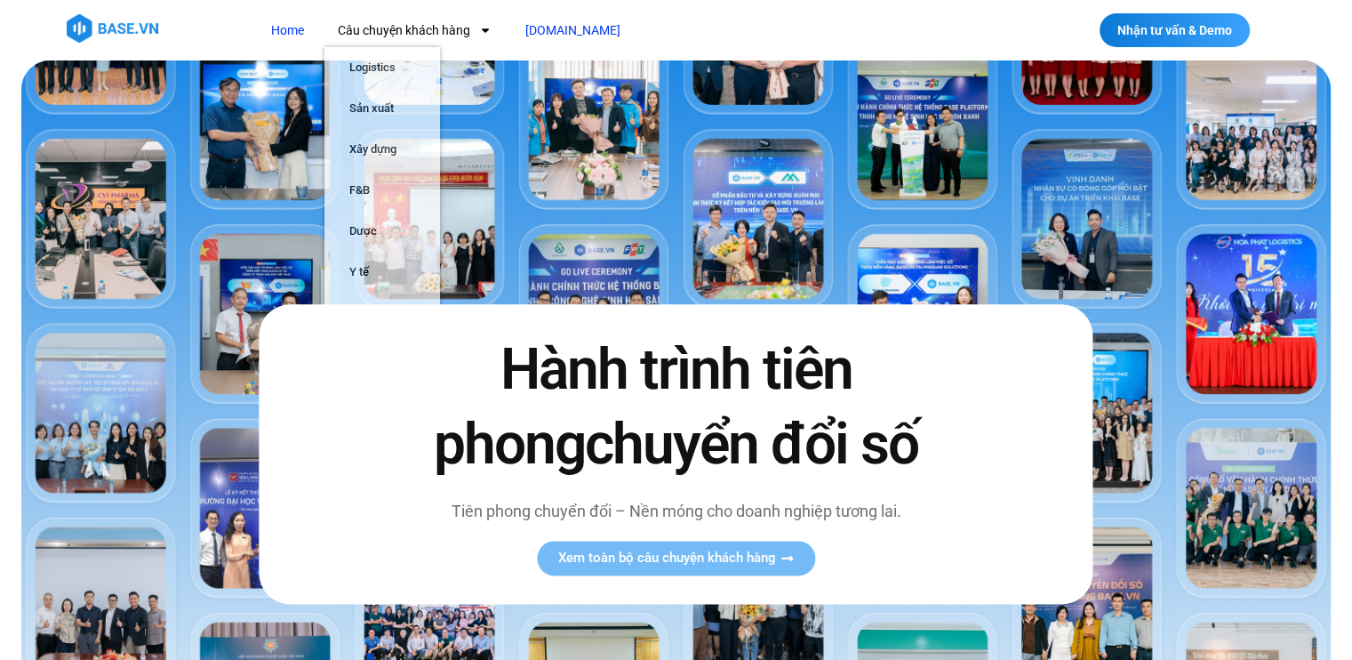
click at [551, 27] on link "[DOMAIN_NAME]" at bounding box center [573, 30] width 122 height 33
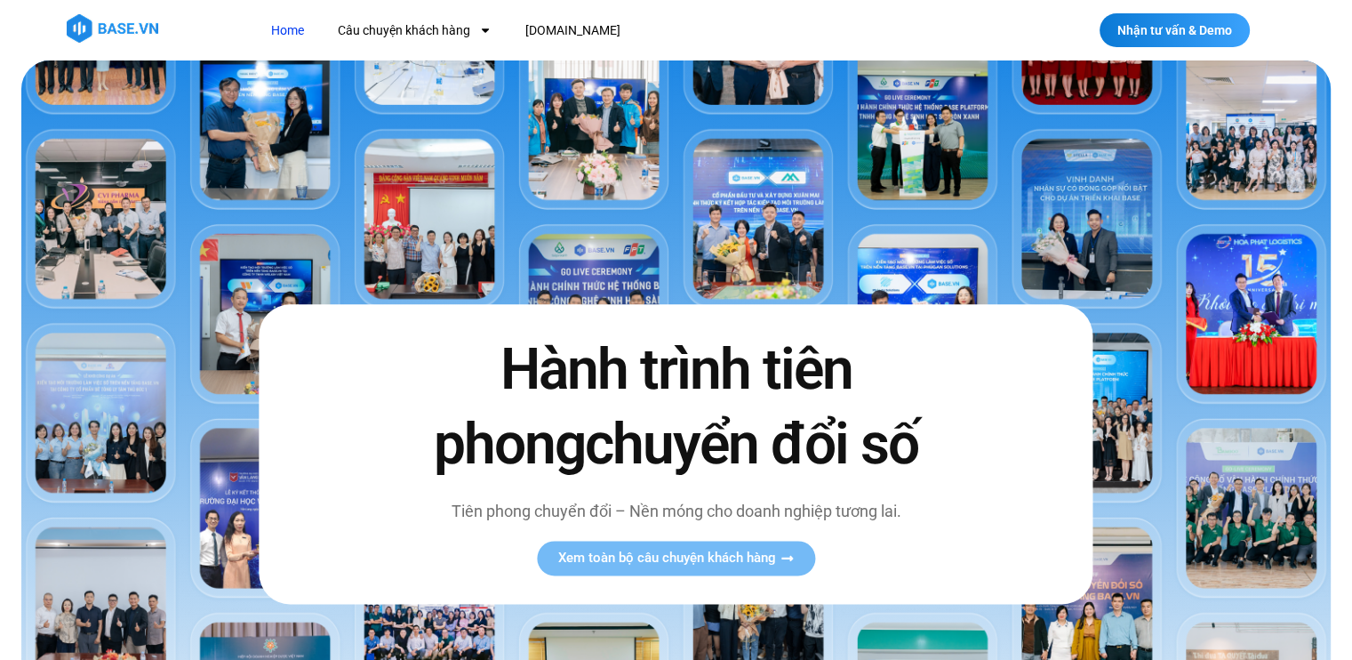
click at [293, 28] on link "Home" at bounding box center [288, 30] width 60 height 33
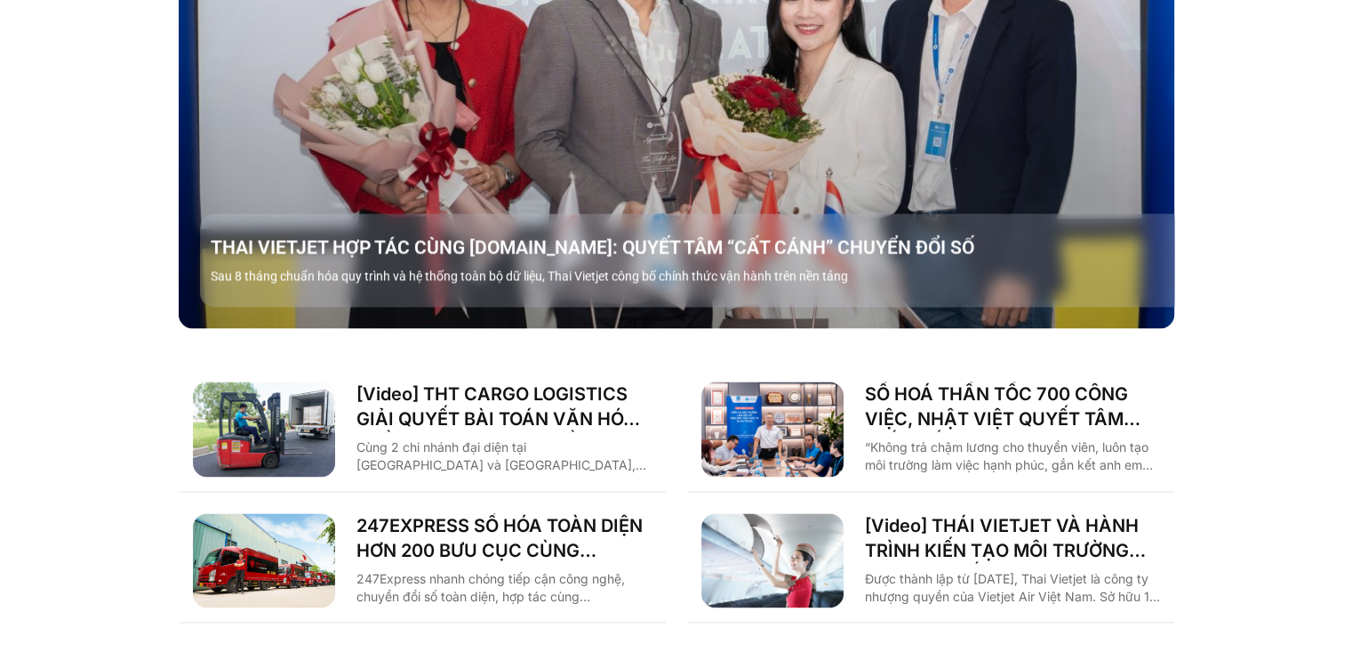
scroll to position [2435, 0]
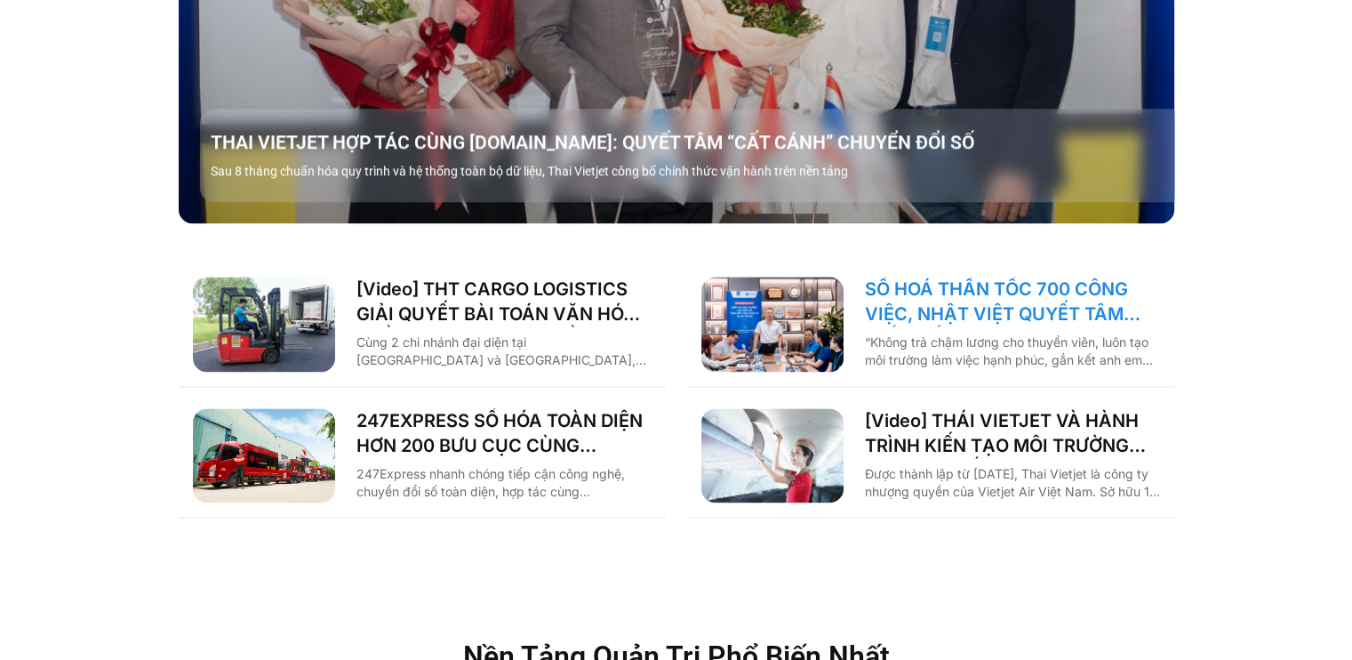
click at [1014, 277] on link "SỐ HOÁ THẦN TỐC 700 CÔNG VIỆC, NHẬT VIỆT QUYẾT TÂM “GẮN KẾT TÀU – BỜ”" at bounding box center [1012, 302] width 295 height 50
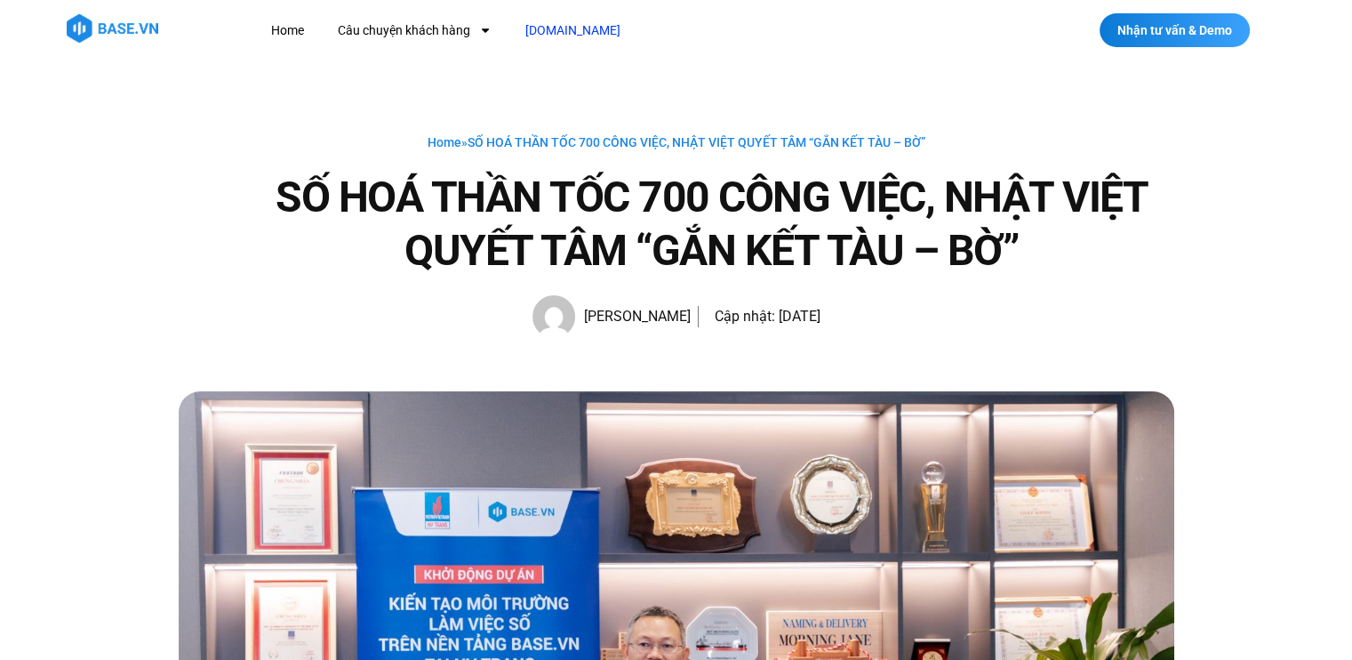
click at [547, 28] on link "[DOMAIN_NAME]" at bounding box center [573, 30] width 122 height 33
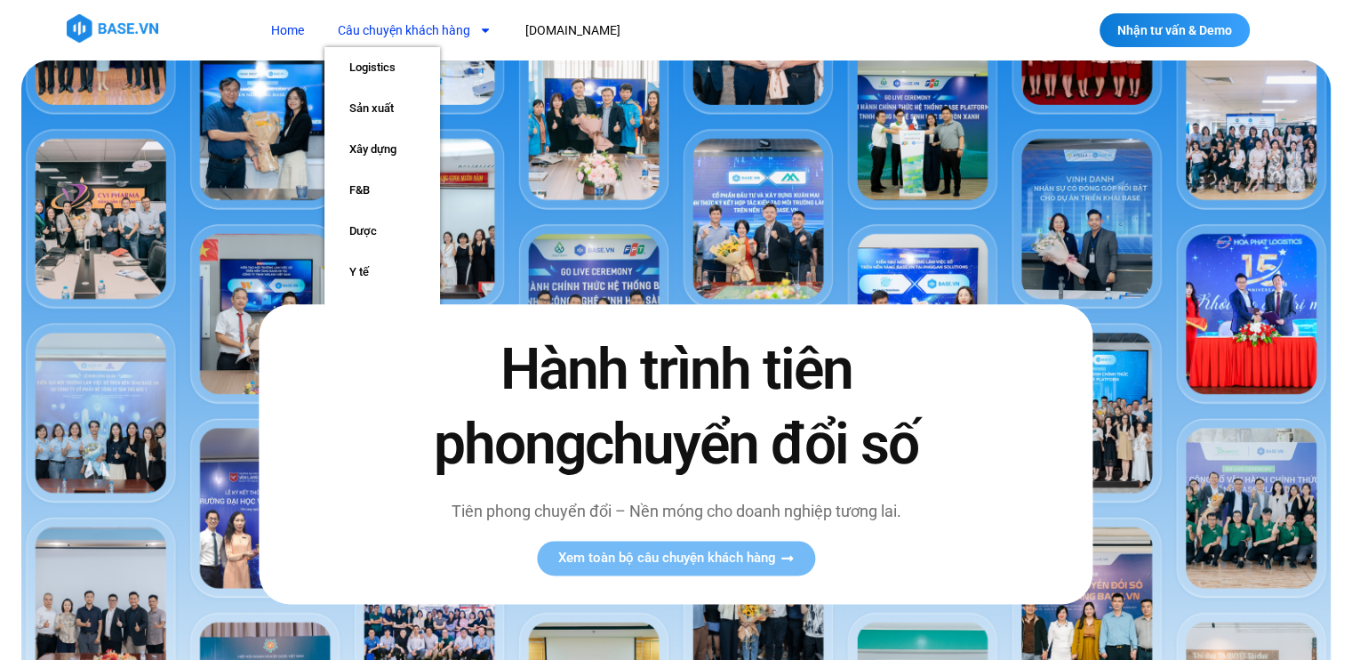
click at [284, 29] on link "Home" at bounding box center [288, 30] width 60 height 33
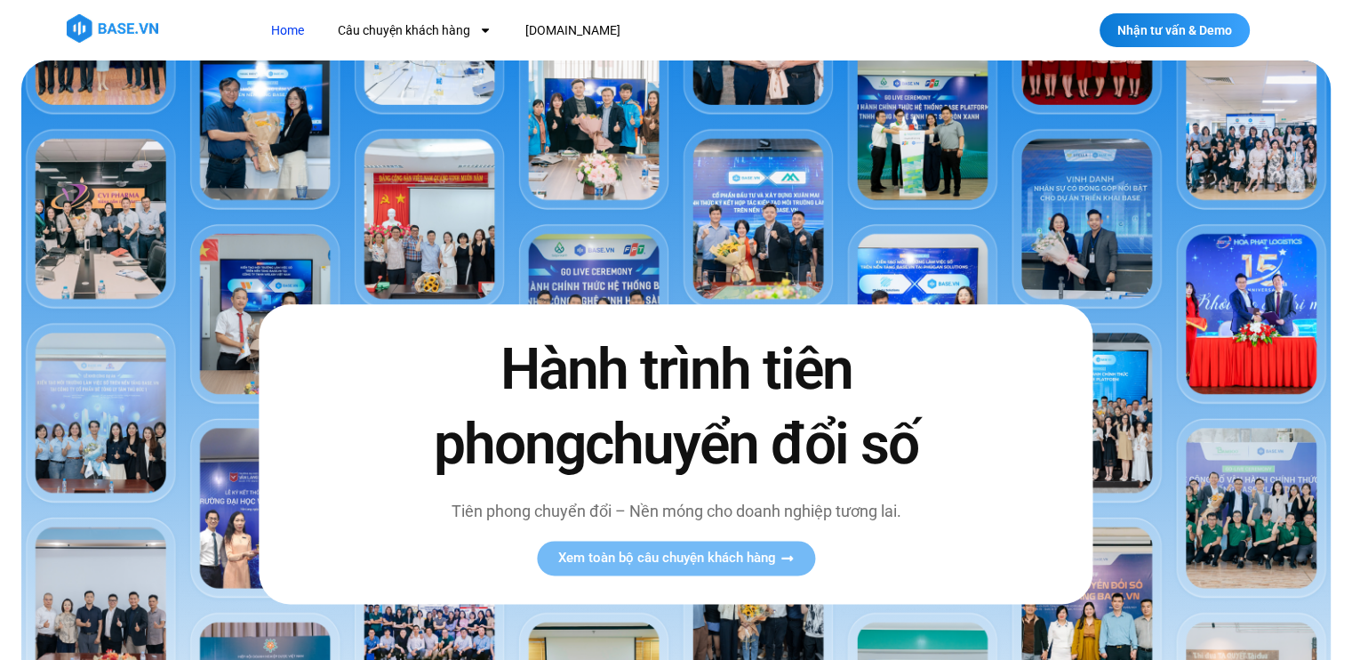
click at [284, 33] on link "Home" at bounding box center [288, 30] width 60 height 33
click at [551, 29] on link "[DOMAIN_NAME]" at bounding box center [573, 30] width 122 height 33
